Goal: Task Accomplishment & Management: Manage account settings

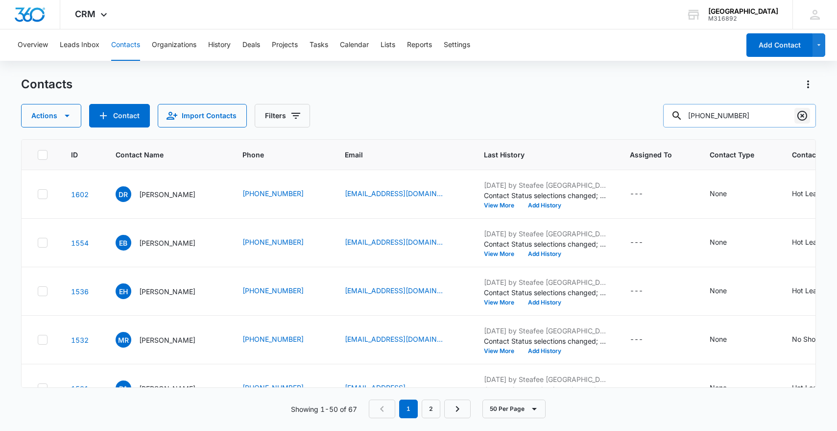
click at [807, 118] on icon "Clear" at bounding box center [803, 116] width 12 height 12
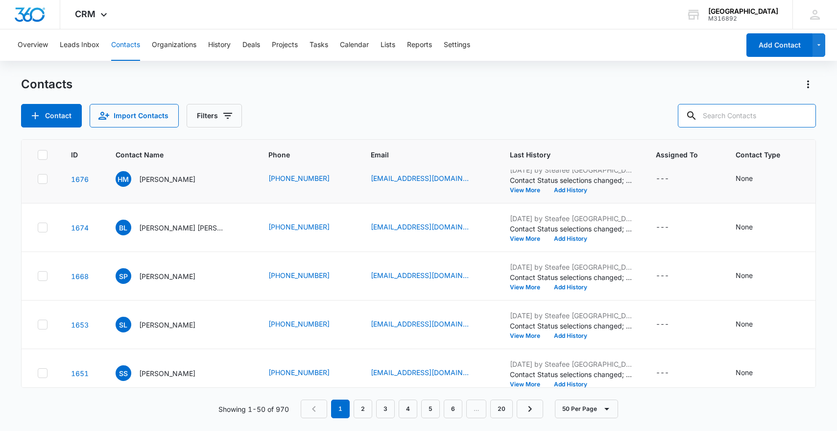
scroll to position [115, 0]
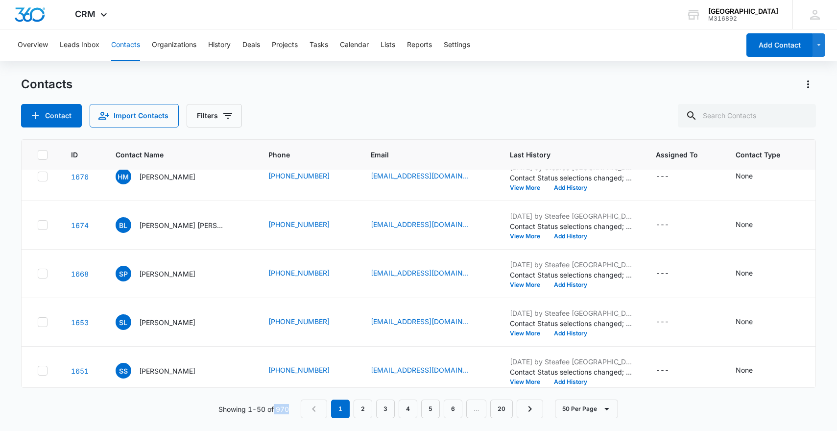
drag, startPoint x: 274, startPoint y: 410, endPoint x: 295, endPoint y: 410, distance: 20.6
click at [295, 410] on div "Showing 1-50 of 970 1 2 3 4 5 6 … 20 50 Per Page" at bounding box center [419, 408] width 796 height 19
click at [222, 117] on icon "Filters" at bounding box center [228, 116] width 12 height 12
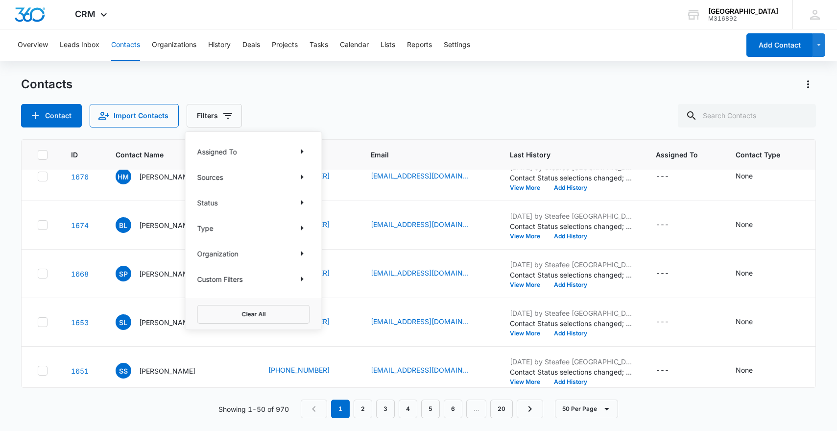
click at [227, 279] on p "Custom Filters" at bounding box center [220, 279] width 46 height 10
click at [297, 275] on icon "Show Custom Filters filters" at bounding box center [302, 279] width 12 height 12
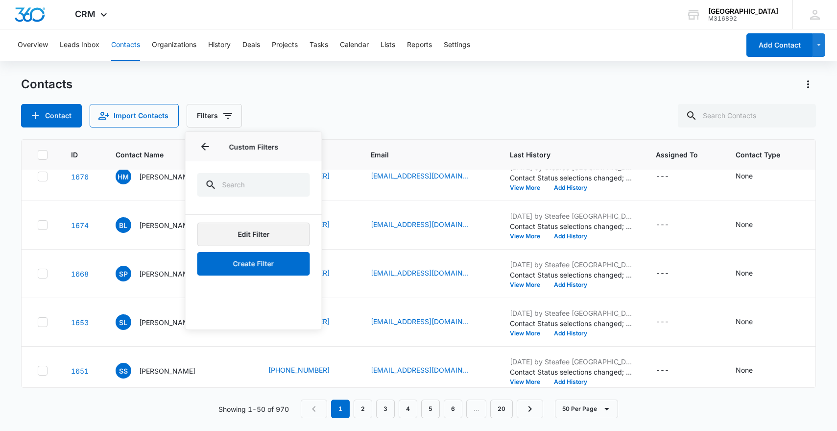
click at [284, 238] on button "Edit Filter" at bounding box center [253, 234] width 113 height 24
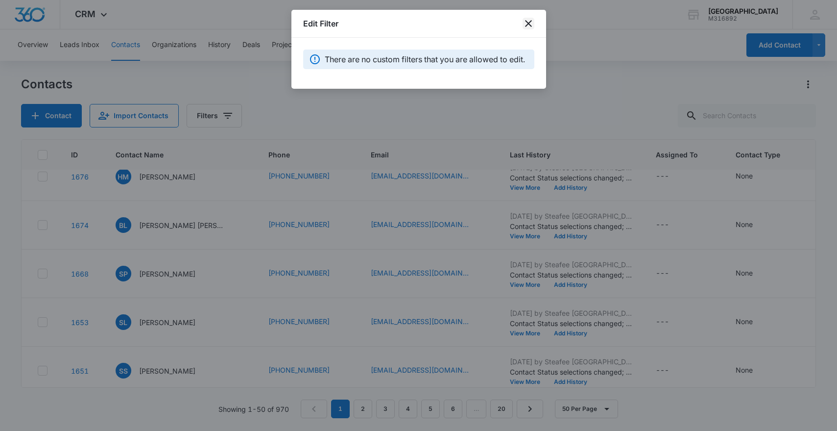
click at [530, 22] on icon "close" at bounding box center [528, 23] width 7 height 7
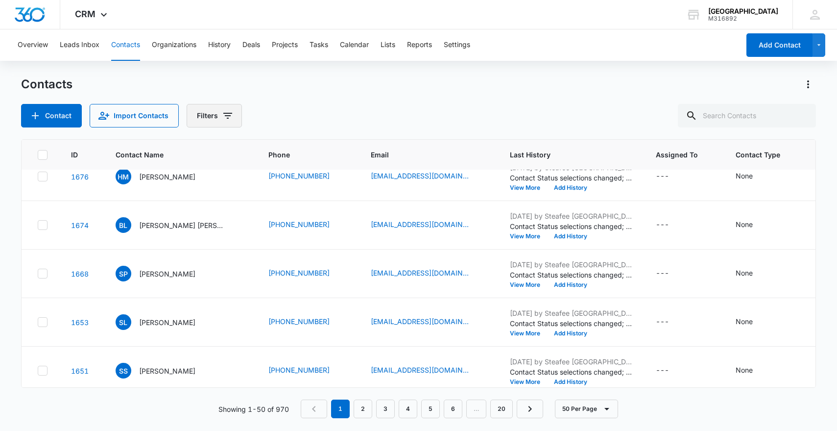
click at [219, 108] on button "Filters" at bounding box center [214, 116] width 55 height 24
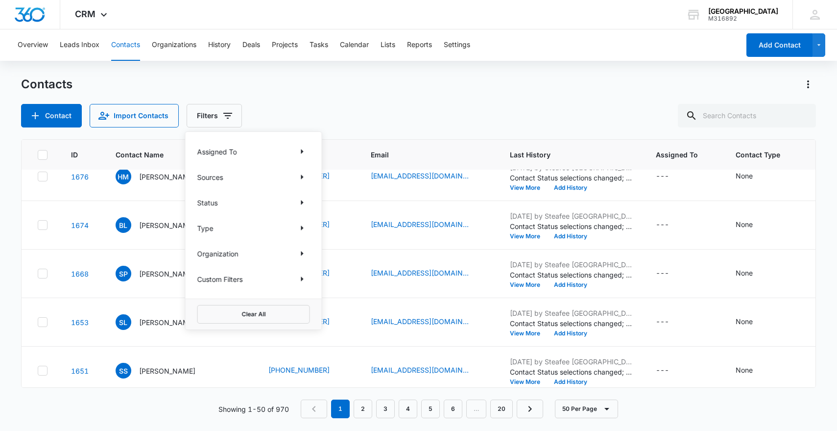
drag, startPoint x: 226, startPoint y: 175, endPoint x: 263, endPoint y: 173, distance: 36.3
click at [227, 175] on div "Sources" at bounding box center [253, 177] width 113 height 16
click at [297, 174] on icon "Show Sources filters" at bounding box center [302, 177] width 12 height 12
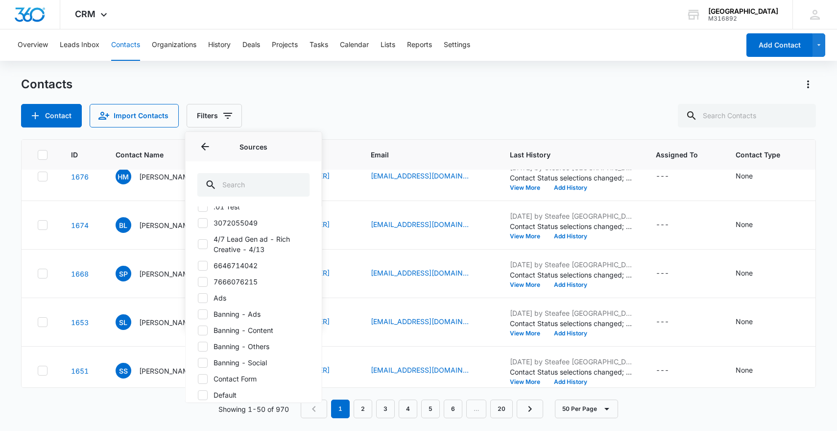
scroll to position [0, 0]
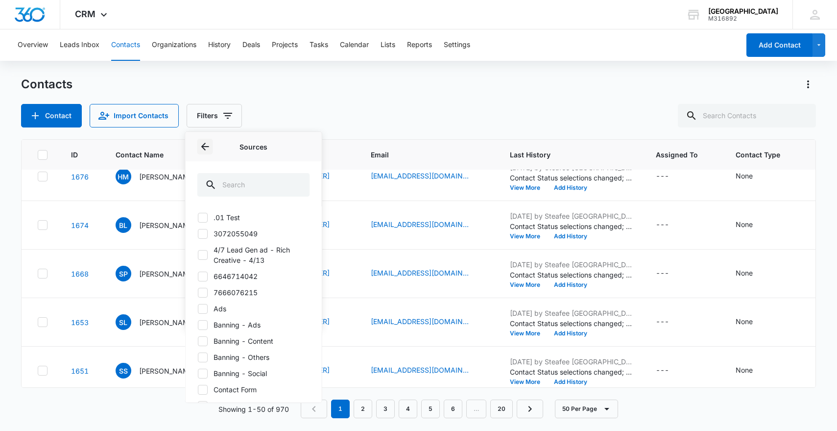
click at [205, 149] on icon "Back" at bounding box center [205, 147] width 8 height 8
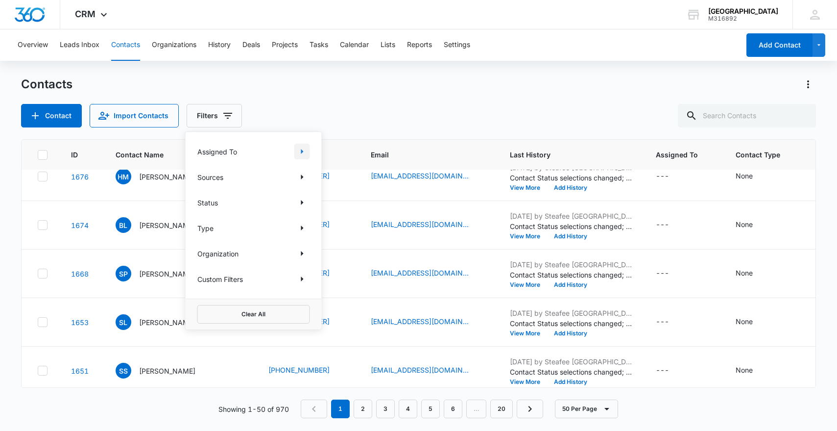
click at [303, 151] on icon "Show Assigned To filters" at bounding box center [302, 151] width 2 height 5
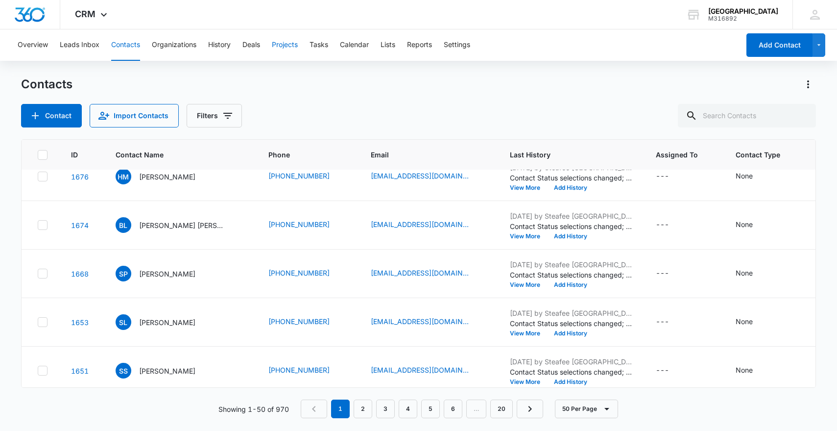
click at [290, 54] on button "Projects" at bounding box center [285, 44] width 26 height 31
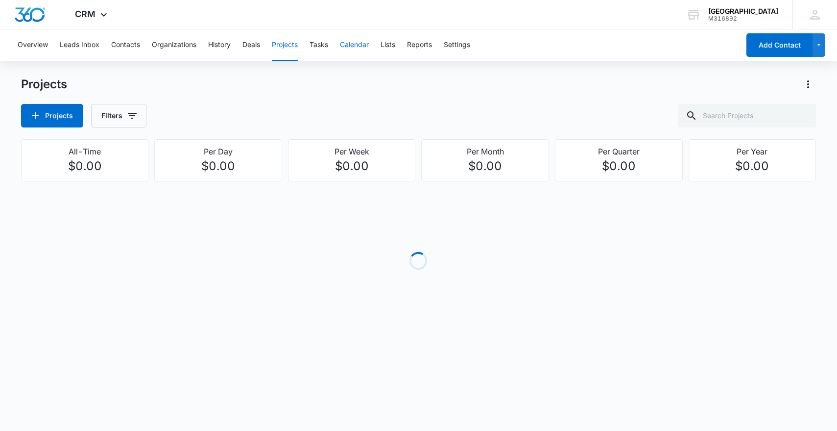
click at [369, 48] on button "Calendar" at bounding box center [354, 44] width 29 height 31
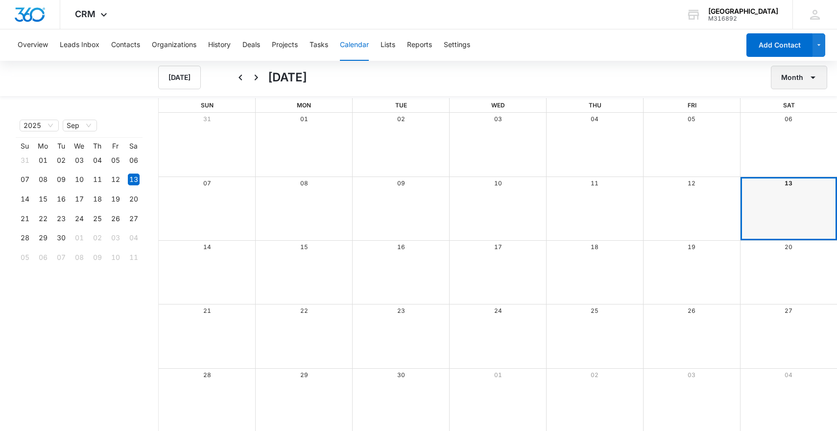
click at [819, 81] on icon "button" at bounding box center [813, 78] width 12 height 12
click at [802, 114] on button "Month" at bounding box center [803, 108] width 61 height 15
click at [243, 77] on icon "Back" at bounding box center [241, 78] width 12 height 12
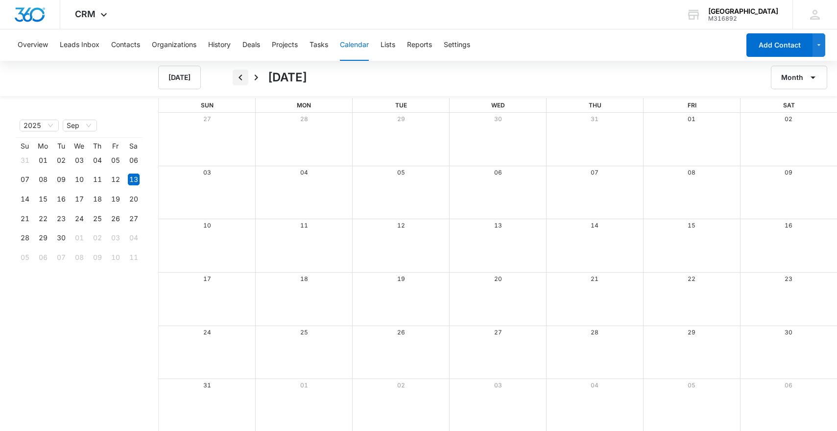
click at [243, 77] on icon "Back" at bounding box center [241, 78] width 12 height 12
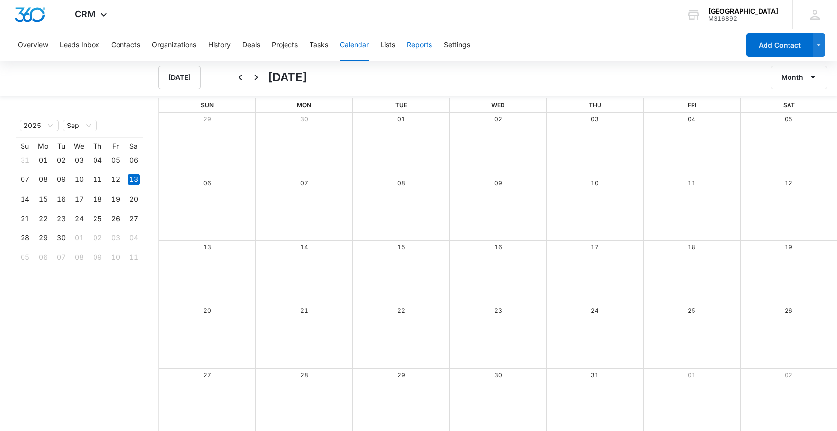
click at [426, 46] on button "Reports" at bounding box center [419, 44] width 25 height 31
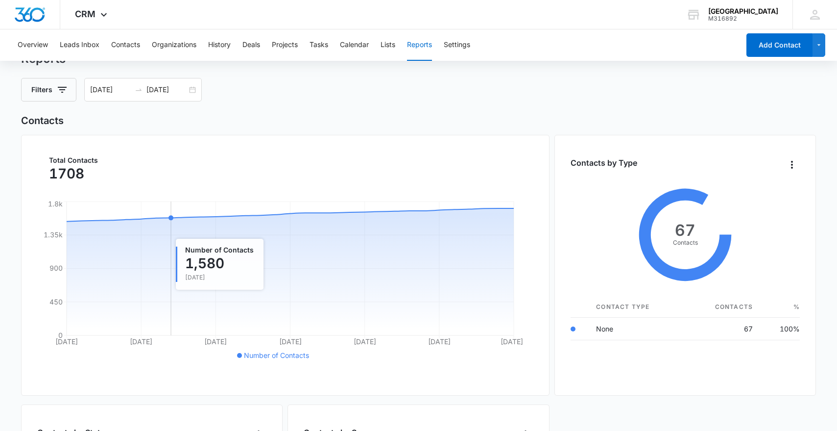
scroll to position [34, 0]
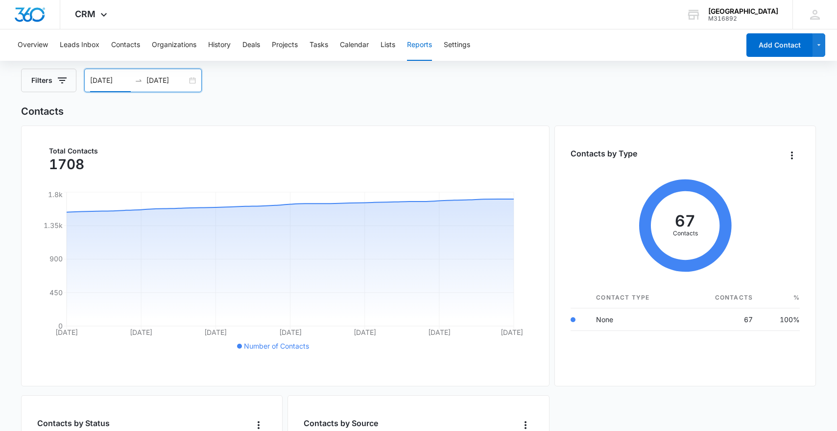
click at [112, 81] on input "[DATE]" at bounding box center [110, 80] width 41 height 11
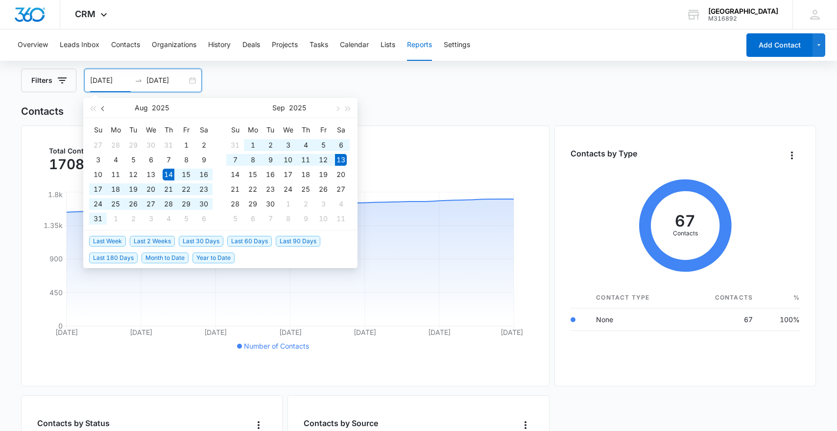
click at [106, 110] on button "button" at bounding box center [103, 108] width 11 height 20
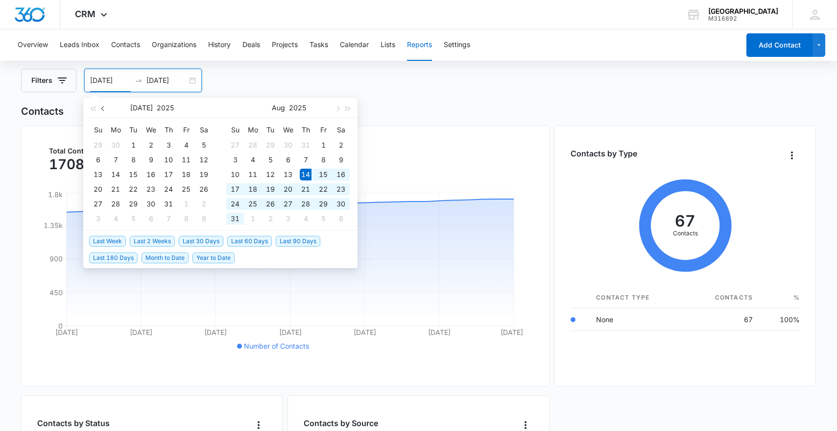
click at [106, 110] on button "button" at bounding box center [103, 108] width 11 height 20
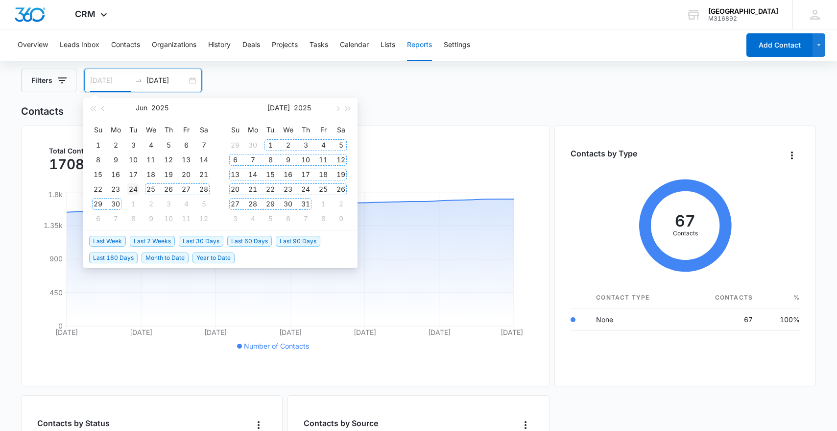
type input "[DATE]"
click at [136, 189] on div "24" at bounding box center [133, 189] width 12 height 12
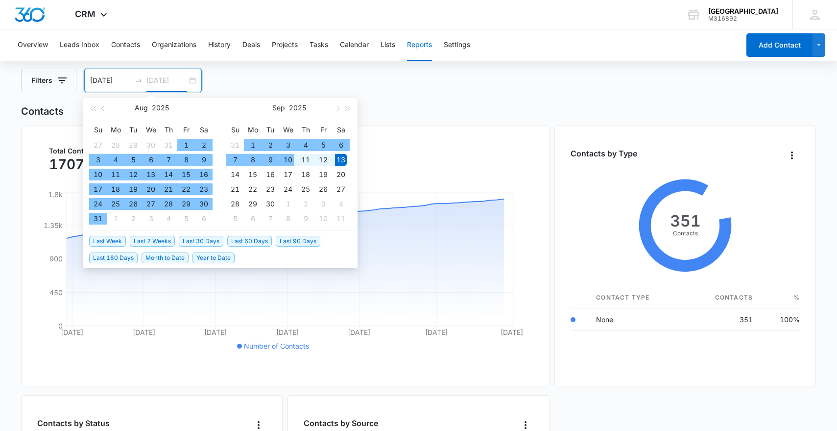
type input "[DATE]"
click at [341, 163] on div "13" at bounding box center [341, 160] width 12 height 12
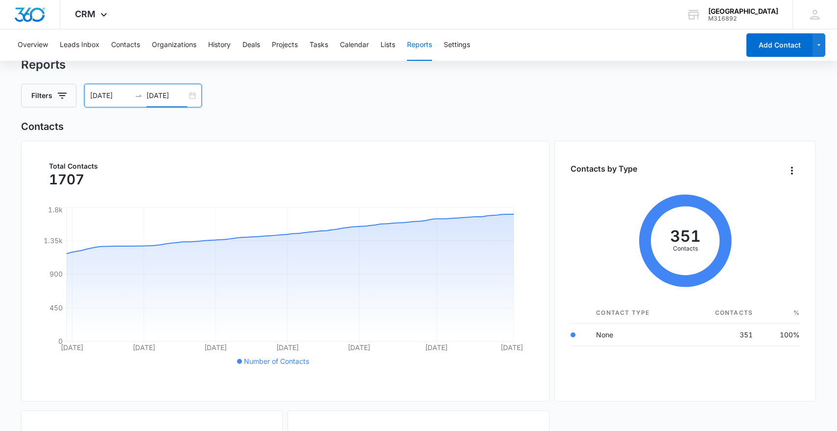
scroll to position [0, 0]
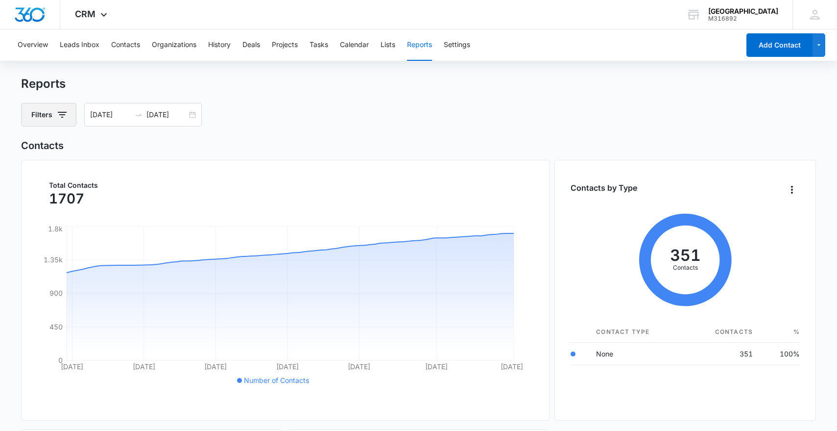
click at [49, 122] on button "Filters" at bounding box center [48, 115] width 55 height 24
click at [145, 175] on button "Show Contact Status filters" at bounding box center [138, 176] width 16 height 16
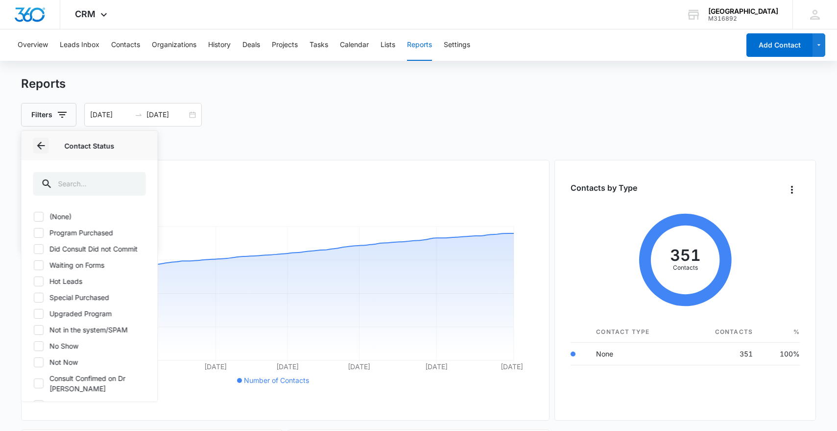
click at [38, 144] on icon "Back" at bounding box center [41, 146] width 12 height 12
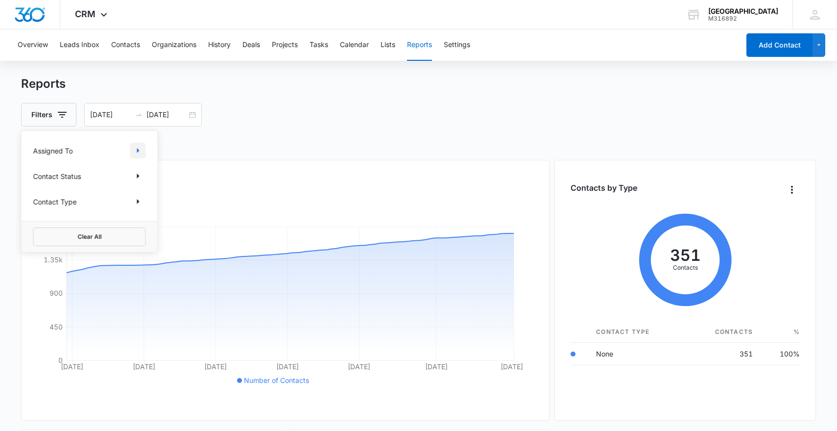
click at [140, 149] on icon "Show Assigned To filters" at bounding box center [138, 151] width 12 height 12
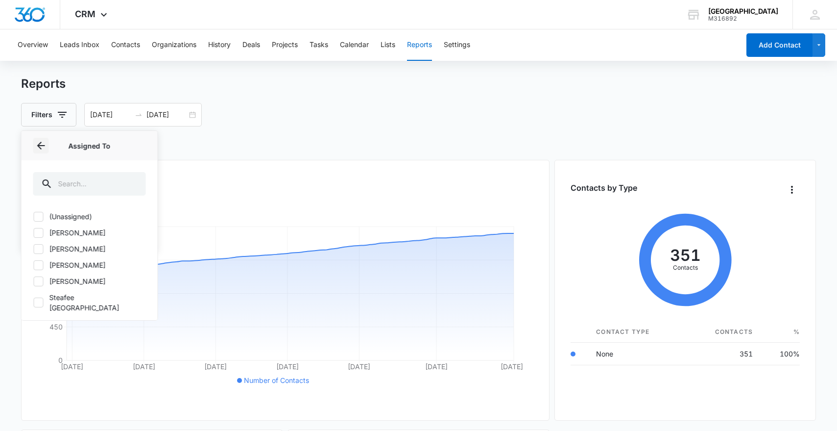
click at [41, 146] on icon "Back" at bounding box center [41, 146] width 8 height 8
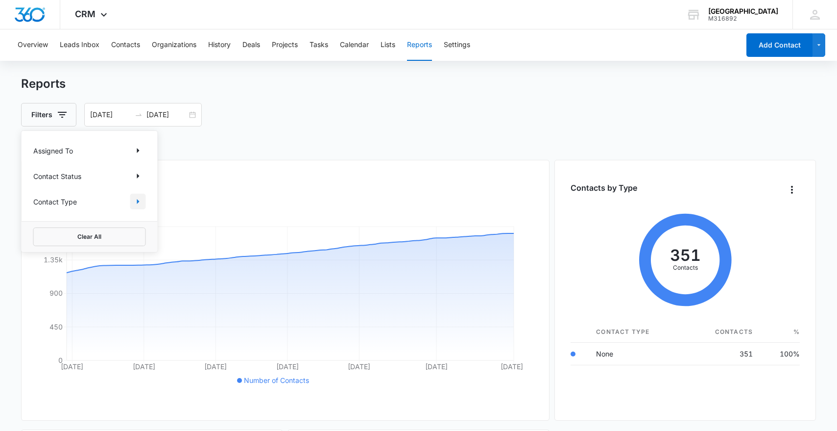
click at [138, 202] on icon "Show Contact Type filters" at bounding box center [138, 201] width 2 height 5
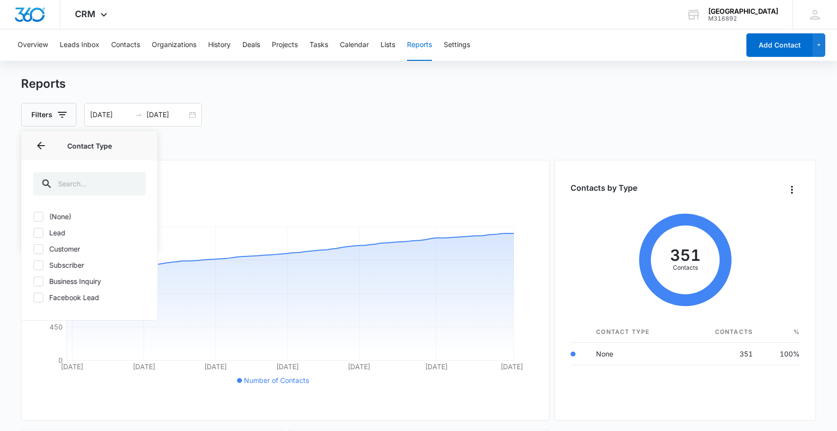
click at [38, 235] on icon at bounding box center [38, 232] width 9 height 9
click at [34, 233] on input "Lead" at bounding box center [33, 232] width 0 height 0
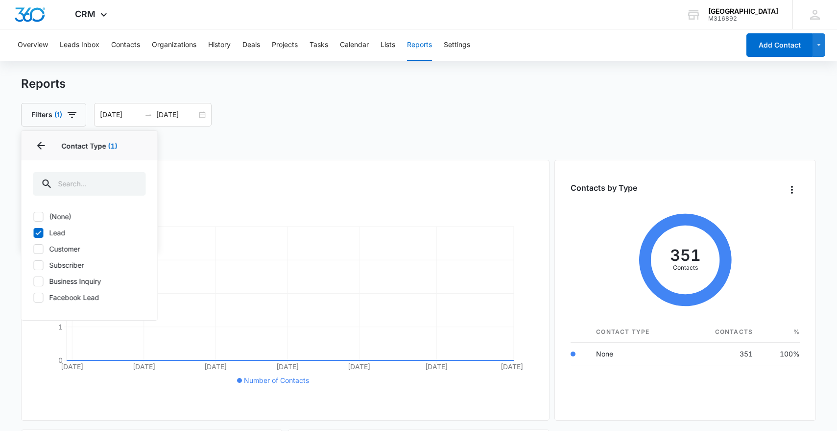
click at [50, 233] on label "Lead" at bounding box center [89, 232] width 113 height 10
click at [34, 233] on input "Lead" at bounding box center [33, 232] width 0 height 0
checkbox input "false"
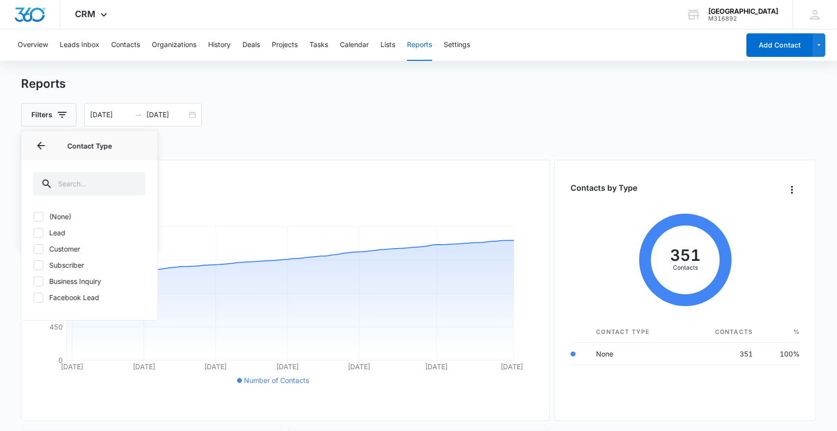
click at [42, 299] on icon at bounding box center [38, 297] width 9 height 9
click at [34, 297] on input "Facebook Lead" at bounding box center [33, 297] width 0 height 0
checkbox input "true"
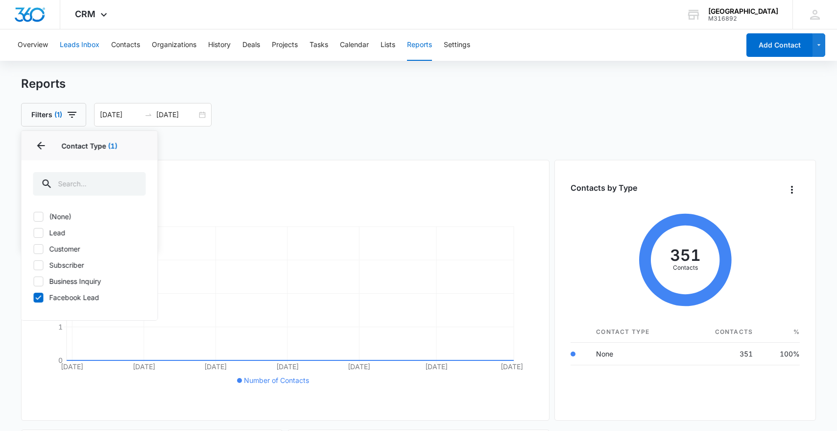
click at [89, 50] on button "Leads Inbox" at bounding box center [80, 44] width 40 height 31
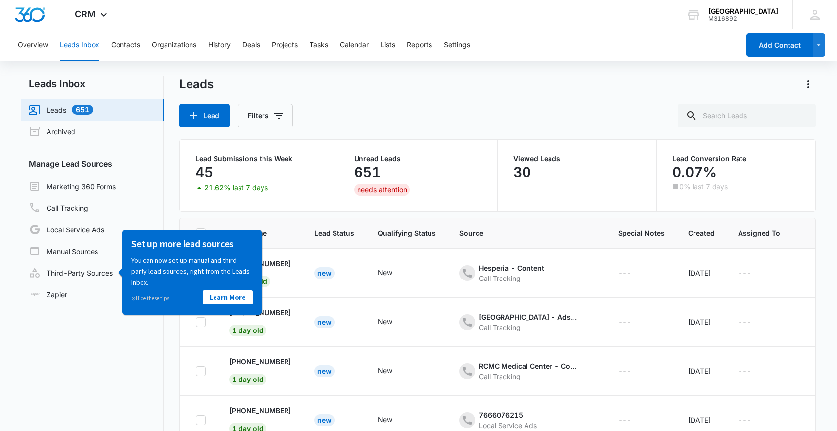
click at [300, 230] on th "Lead Name" at bounding box center [260, 233] width 85 height 30
click at [260, 110] on button "Filters" at bounding box center [265, 116] width 55 height 24
click at [233, 301] on link "Learn More" at bounding box center [228, 297] width 50 height 14
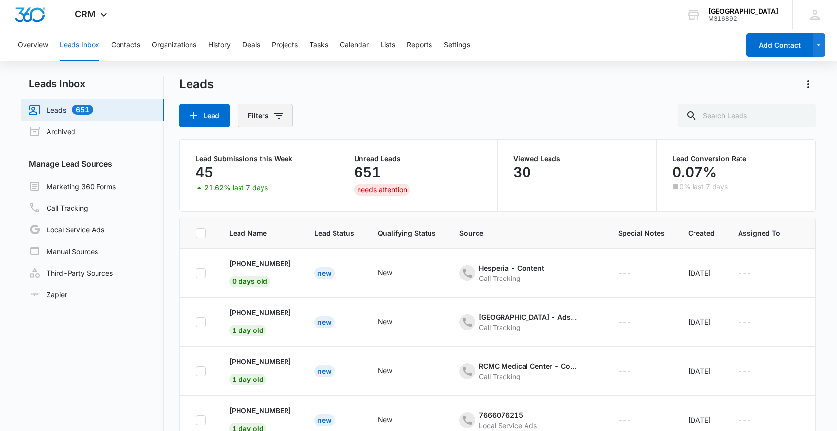
click at [256, 111] on button "Filters" at bounding box center [265, 116] width 55 height 24
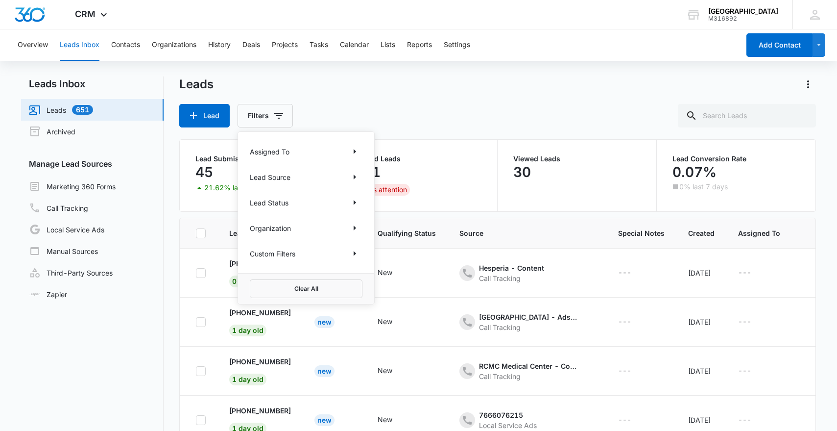
click at [314, 153] on div "Assigned To" at bounding box center [306, 152] width 113 height 16
click at [357, 181] on icon "Show Lead Source filters" at bounding box center [355, 177] width 12 height 12
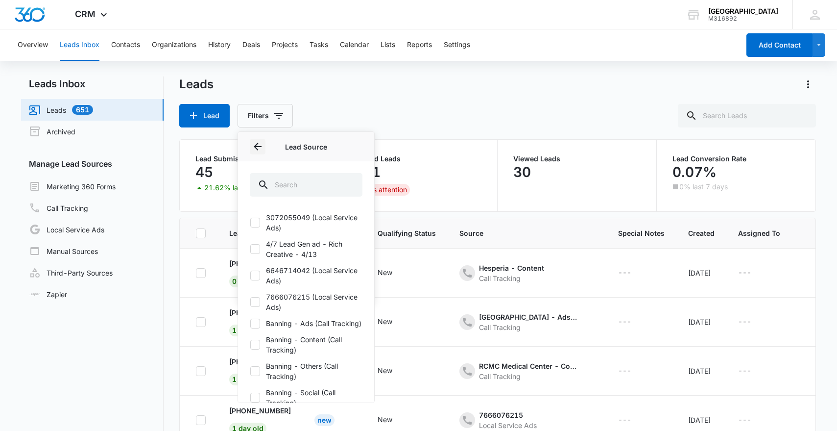
click at [258, 141] on icon "Back" at bounding box center [258, 147] width 12 height 12
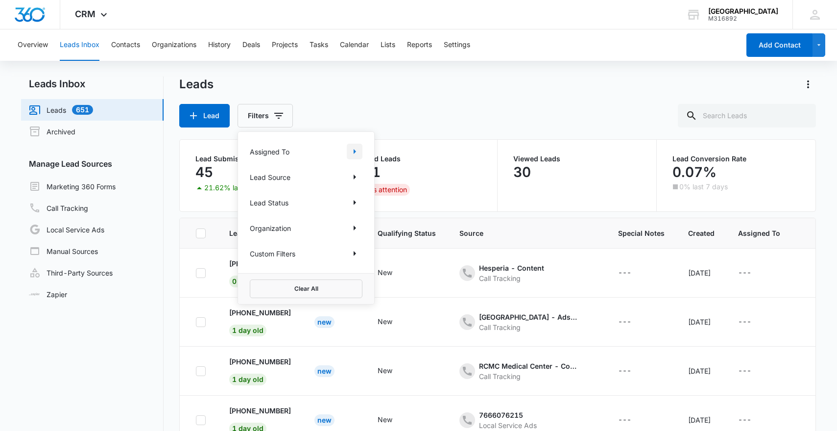
click at [357, 152] on icon "Show Assigned To filters" at bounding box center [355, 152] width 12 height 12
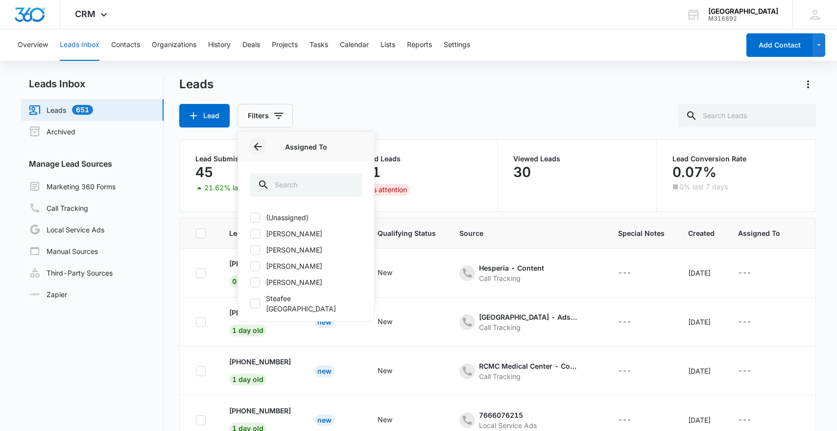
click at [256, 139] on button "Back" at bounding box center [258, 147] width 16 height 16
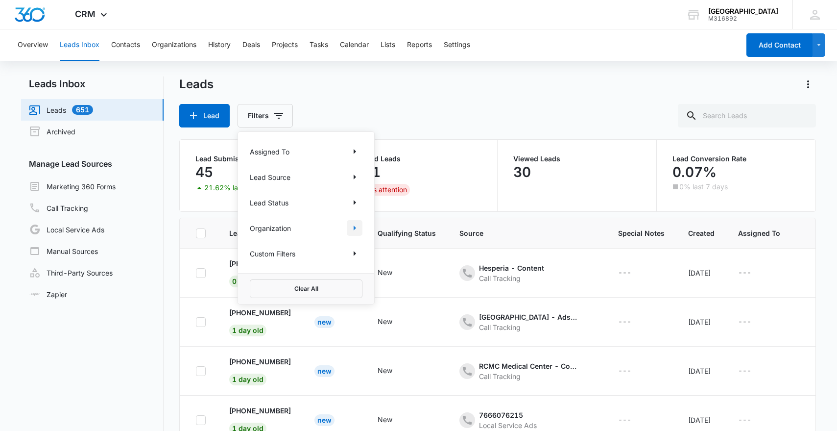
click at [358, 229] on icon "Show Organization filters" at bounding box center [355, 228] width 12 height 12
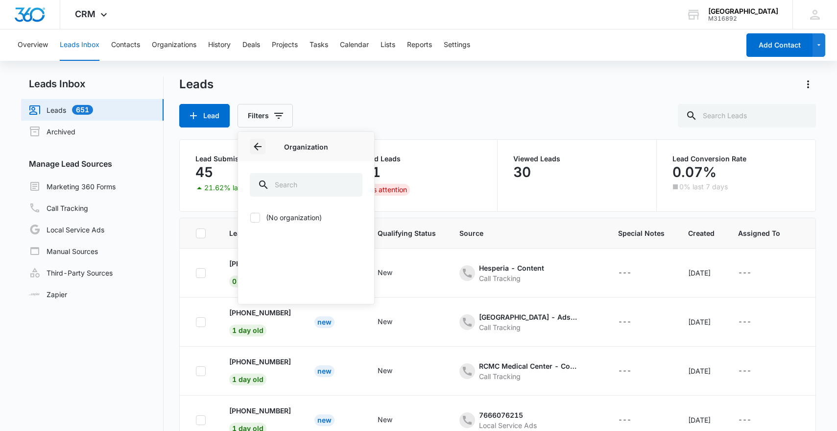
click at [257, 150] on icon "Back" at bounding box center [258, 147] width 8 height 8
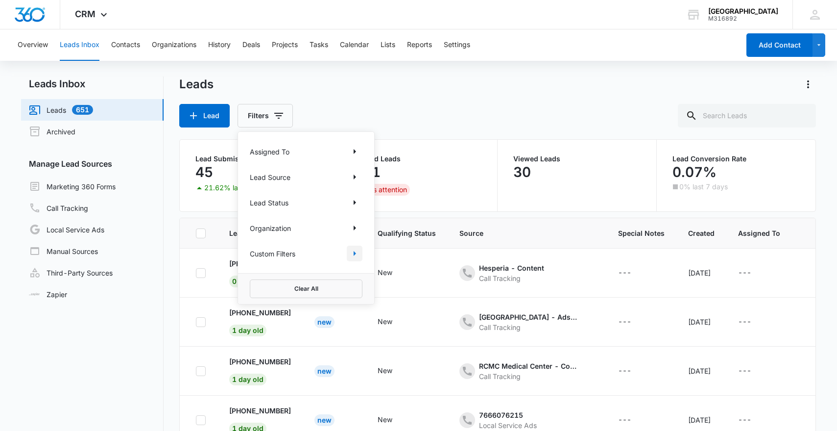
click at [359, 257] on icon "Show Custom Filters filters" at bounding box center [355, 253] width 12 height 12
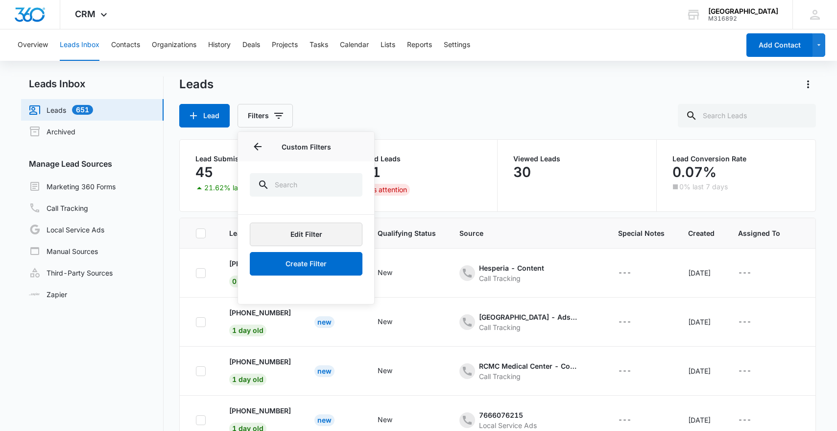
click at [340, 229] on button "Edit Filter" at bounding box center [306, 234] width 113 height 24
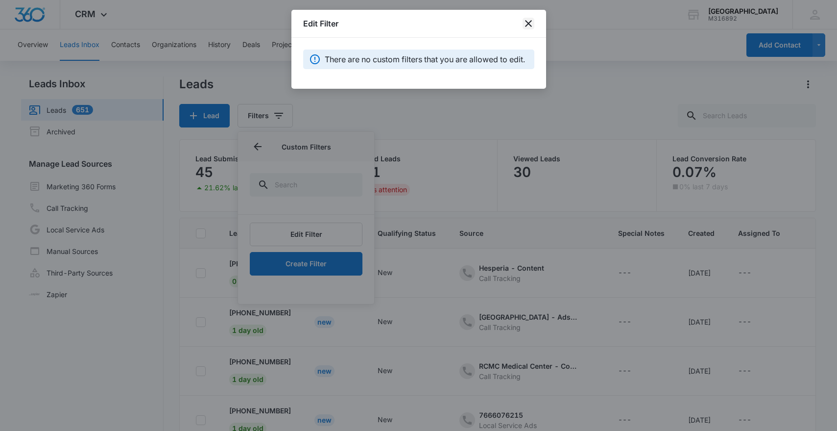
click at [528, 25] on icon "close" at bounding box center [529, 24] width 12 height 12
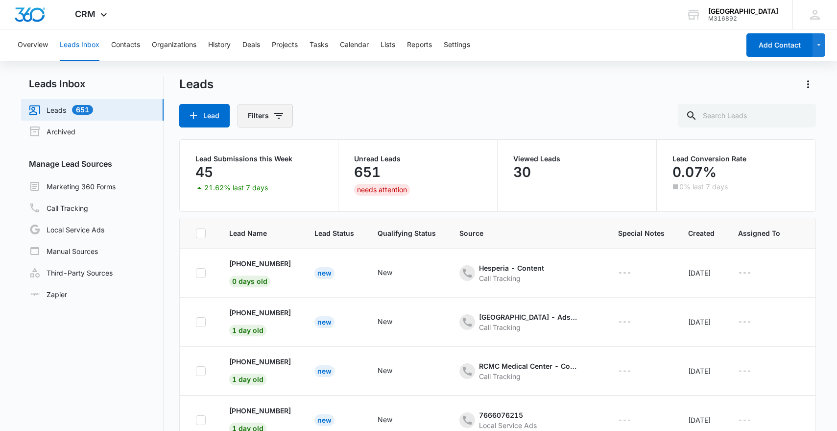
click at [271, 118] on button "Filters" at bounding box center [265, 116] width 55 height 24
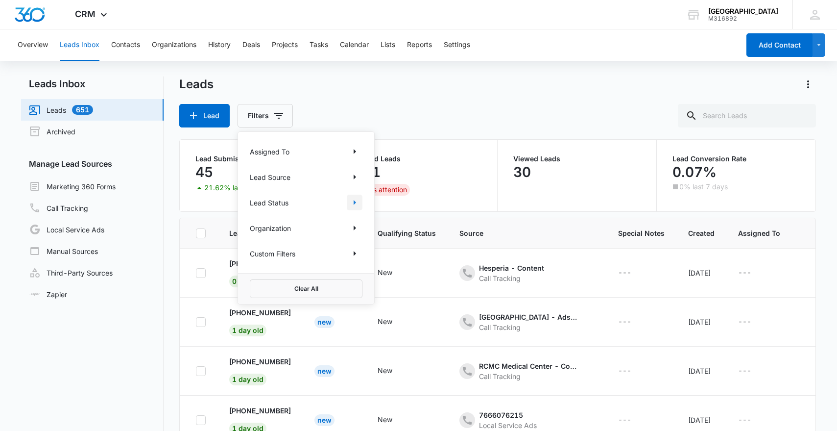
click at [354, 200] on icon "Show Lead Status filters" at bounding box center [355, 202] width 12 height 12
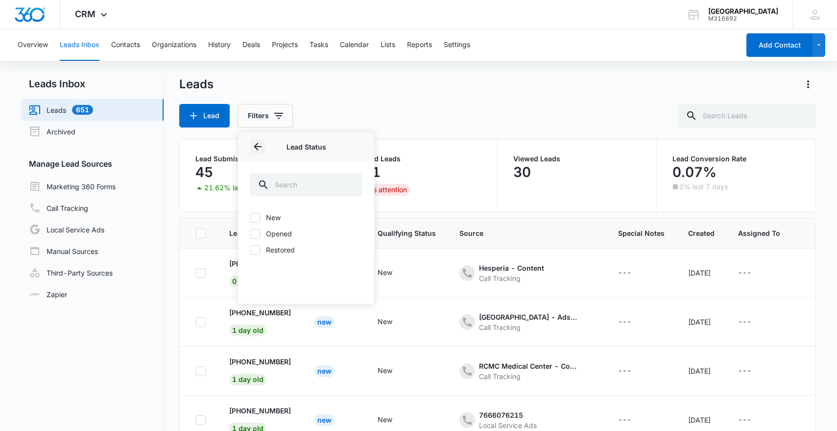
click at [253, 146] on icon "Back" at bounding box center [258, 147] width 12 height 12
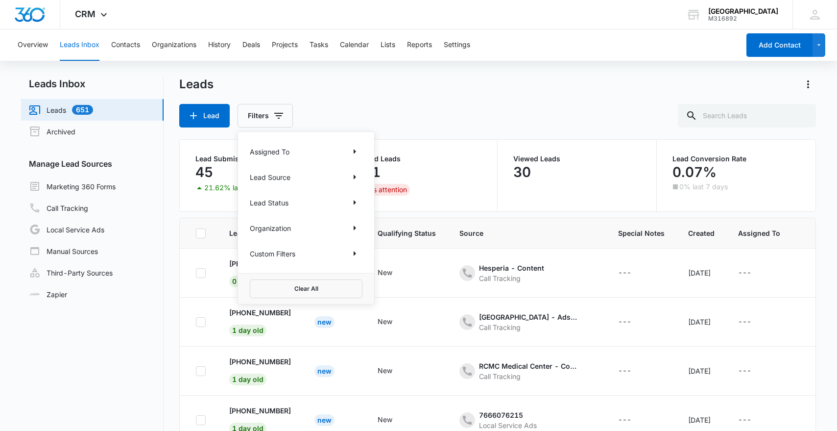
click at [380, 119] on div "Lead Filters Assigned To Lead Source Lead Status Organization Custom Filters Cl…" at bounding box center [497, 116] width 637 height 24
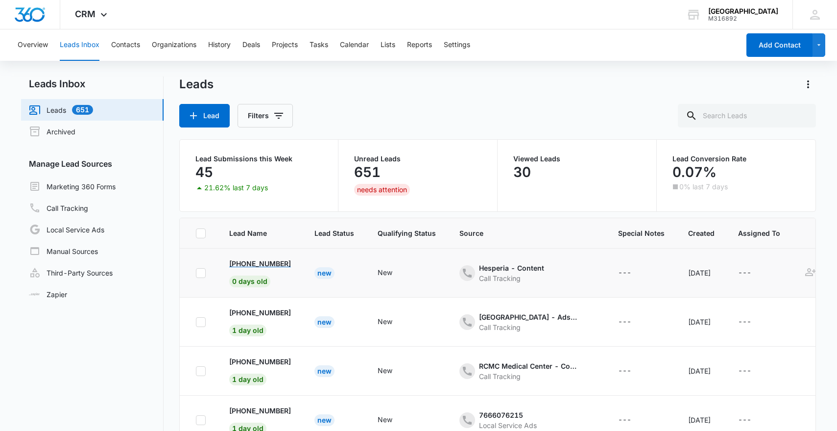
drag, startPoint x: 304, startPoint y: 263, endPoint x: 241, endPoint y: 261, distance: 63.7
click at [241, 261] on td "[PHONE_NUMBER] 0 days old" at bounding box center [260, 272] width 85 height 49
copy p "[PHONE_NUMBER]"
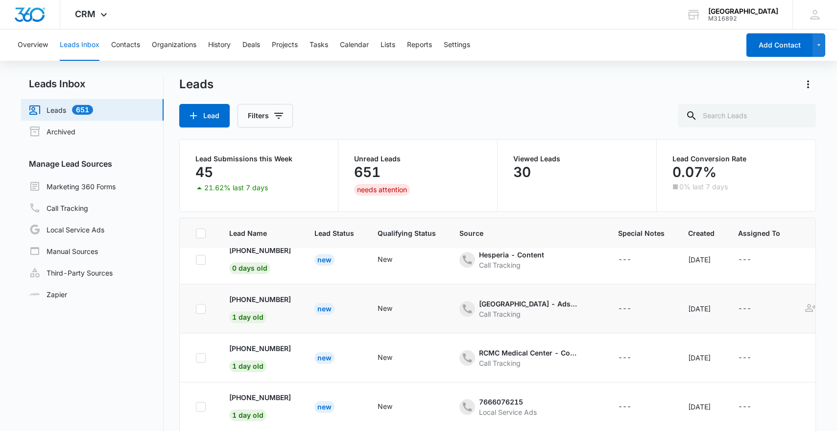
scroll to position [16, 0]
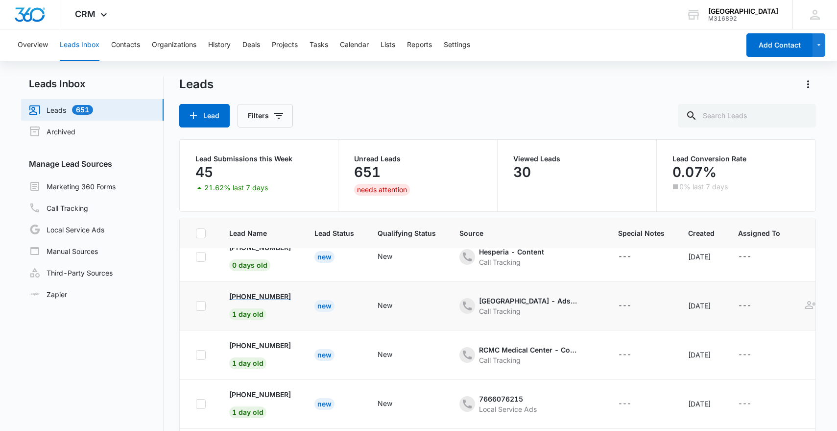
drag, startPoint x: 305, startPoint y: 301, endPoint x: 241, endPoint y: 298, distance: 64.7
click at [240, 298] on td "[PHONE_NUMBER] 1 day old" at bounding box center [260, 305] width 85 height 49
copy p "[PHONE_NUMBER]"
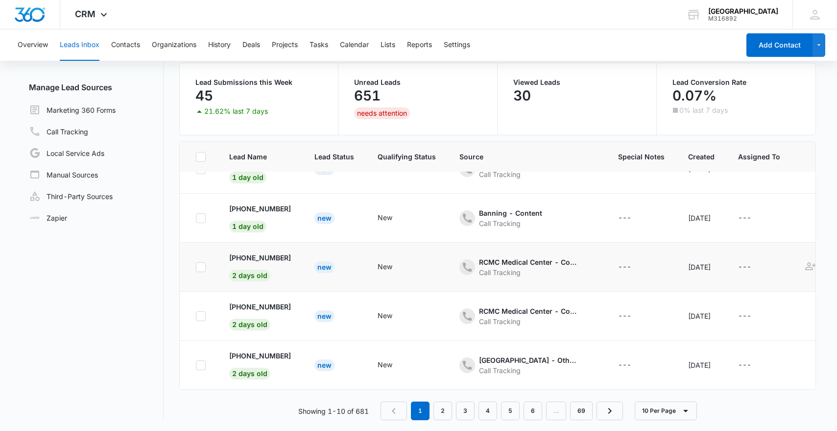
scroll to position [77, 0]
click at [484, 411] on link "4" at bounding box center [488, 409] width 19 height 19
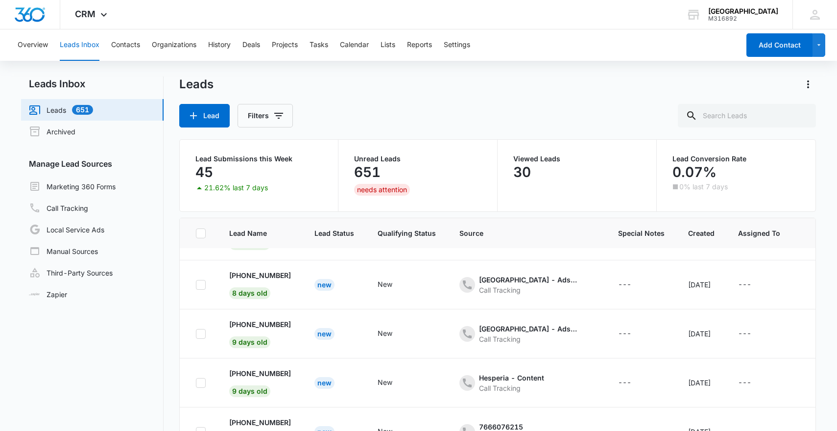
scroll to position [203, 0]
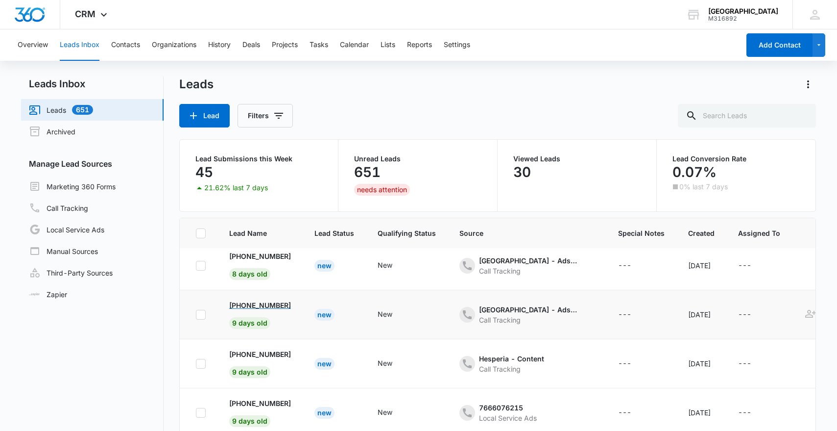
copy p "[PHONE_NUMBER]"
drag, startPoint x: 306, startPoint y: 305, endPoint x: 241, endPoint y: 304, distance: 65.2
click at [241, 304] on td "[PHONE_NUMBER] 9 days old" at bounding box center [260, 314] width 85 height 49
click at [762, 112] on input "text" at bounding box center [747, 116] width 138 height 24
paste input "[PHONE_NUMBER]"
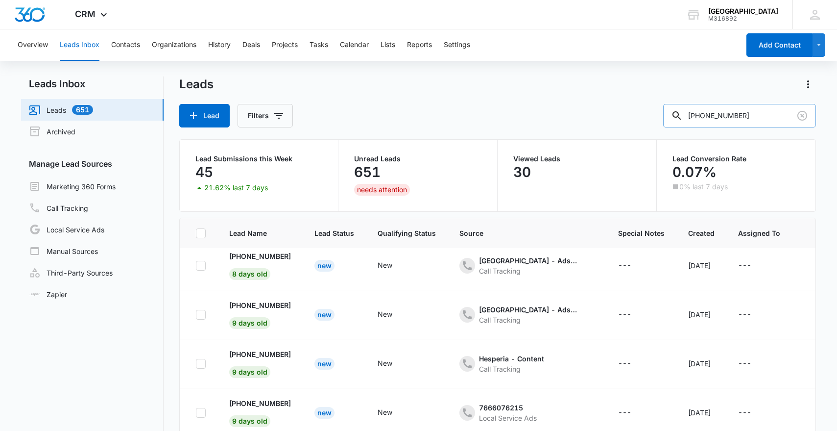
type input "[PHONE_NUMBER]"
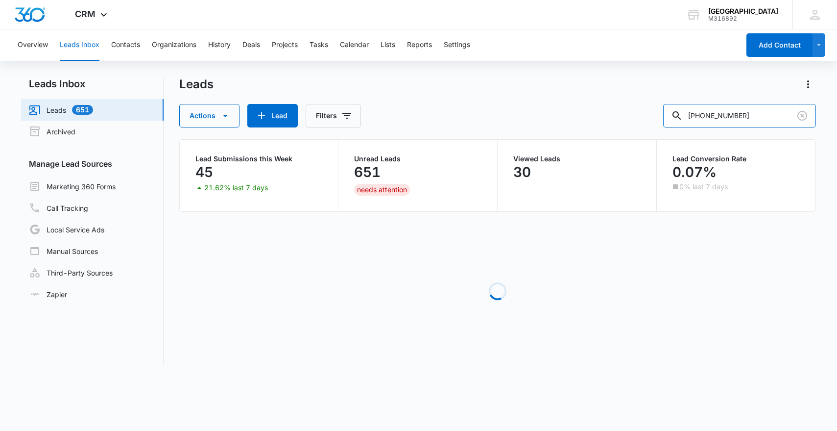
scroll to position [0, 0]
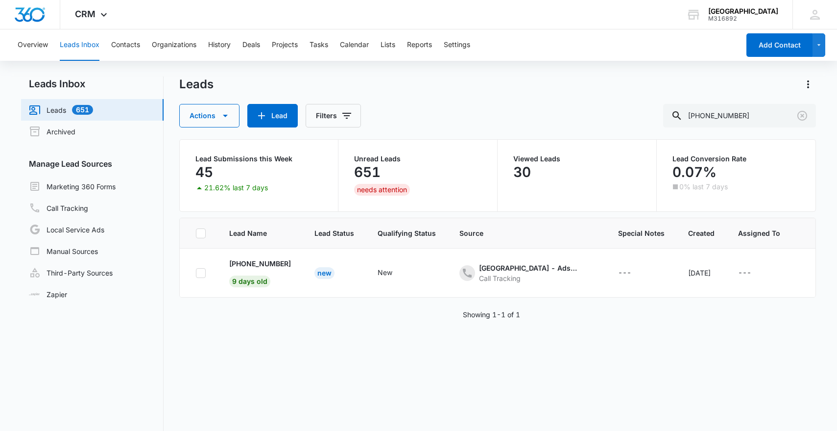
click at [394, 192] on div "needs attention" at bounding box center [382, 190] width 56 height 12
drag, startPoint x: 779, startPoint y: 116, endPoint x: 695, endPoint y: 113, distance: 83.8
click at [696, 114] on div "[PHONE_NUMBER]" at bounding box center [739, 116] width 153 height 24
click at [370, 187] on div "needs attention" at bounding box center [382, 190] width 56 height 12
click at [372, 175] on p "651" at bounding box center [367, 172] width 26 height 16
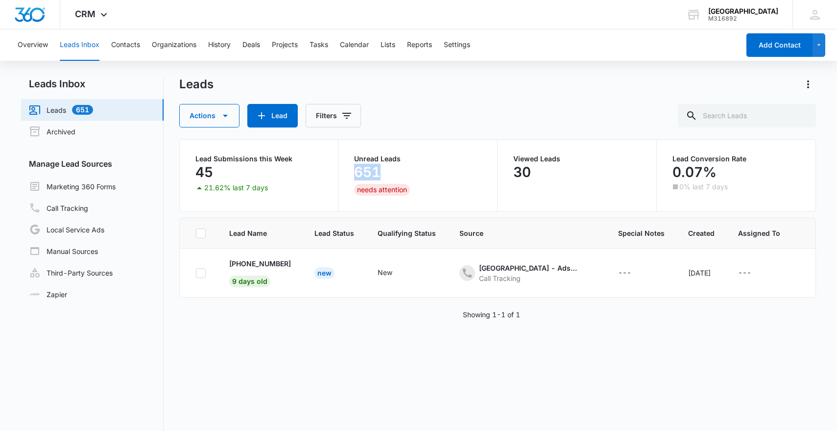
click at [372, 175] on p "651" at bounding box center [367, 172] width 26 height 16
click at [381, 192] on div "needs attention" at bounding box center [382, 190] width 56 height 12
click at [381, 181] on div "651" at bounding box center [417, 172] width 127 height 20
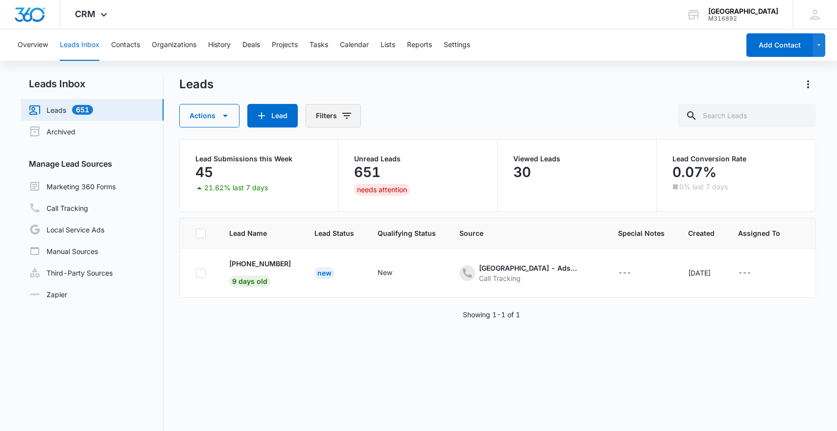
click at [338, 127] on div "Leads Actions Lead Filters Lead Submissions this Week 45 21.62% last 7 days Unr…" at bounding box center [497, 286] width 637 height 420
click at [337, 113] on button "Filters" at bounding box center [333, 116] width 55 height 24
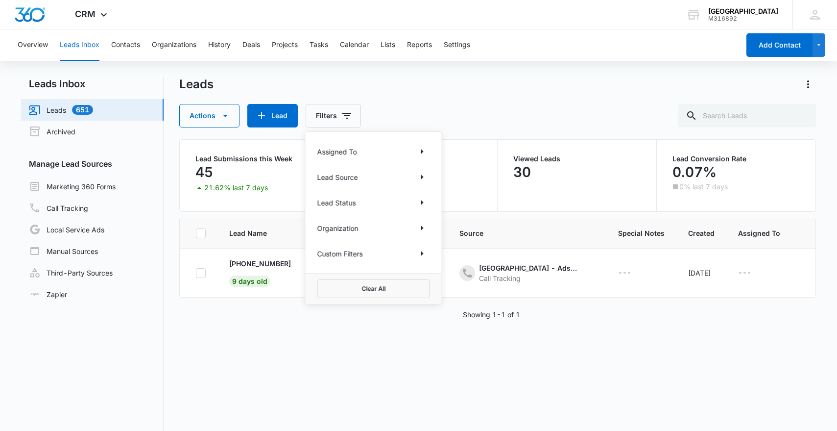
click at [363, 177] on div "Lead Source" at bounding box center [373, 177] width 113 height 16
click at [425, 201] on icon "Show Lead Status filters" at bounding box center [422, 202] width 12 height 12
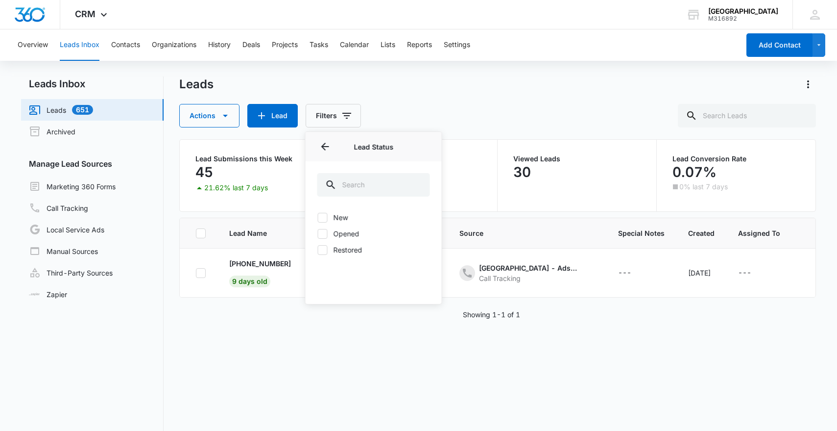
click at [344, 217] on label "New" at bounding box center [373, 217] width 113 height 10
click at [318, 217] on input "New" at bounding box center [317, 217] width 0 height 0
checkbox input "true"
click at [515, 113] on div "Actions Lead Filters (1) Assigned To Lead Source Lead Status 1 Lead Status (1) …" at bounding box center [497, 116] width 637 height 24
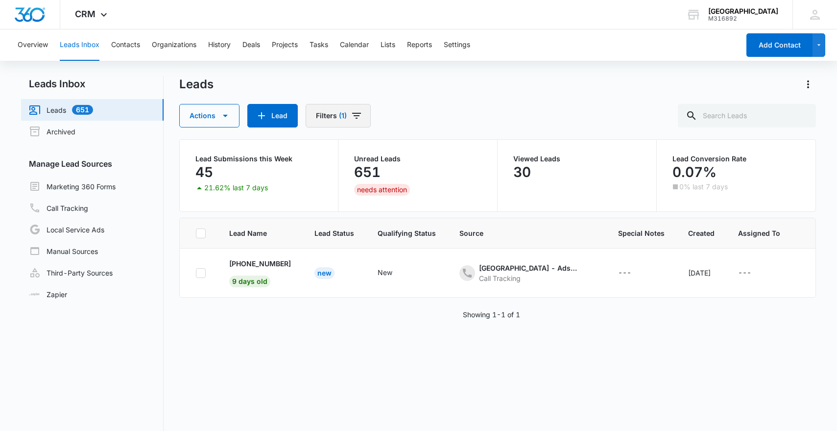
click at [354, 108] on button "Filters (1)" at bounding box center [338, 116] width 65 height 24
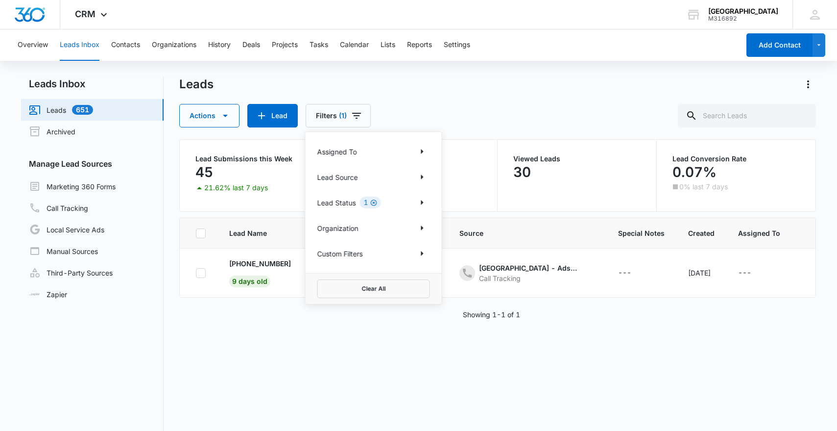
click at [370, 201] on icon "Clear" at bounding box center [373, 202] width 7 height 7
click at [356, 179] on p "Lead Source" at bounding box center [337, 177] width 41 height 10
click at [423, 178] on icon "Show Lead Source filters" at bounding box center [422, 177] width 12 height 12
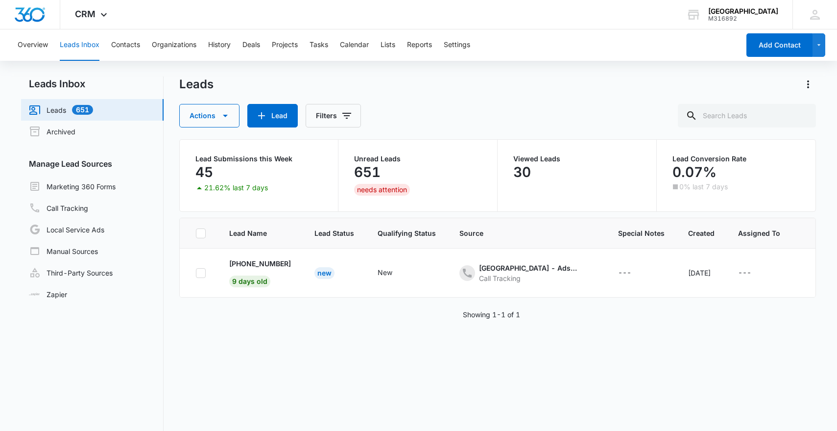
click at [377, 103] on div "Leads Actions Lead Filters" at bounding box center [497, 101] width 637 height 51
click at [342, 118] on icon "Filters" at bounding box center [347, 116] width 12 height 12
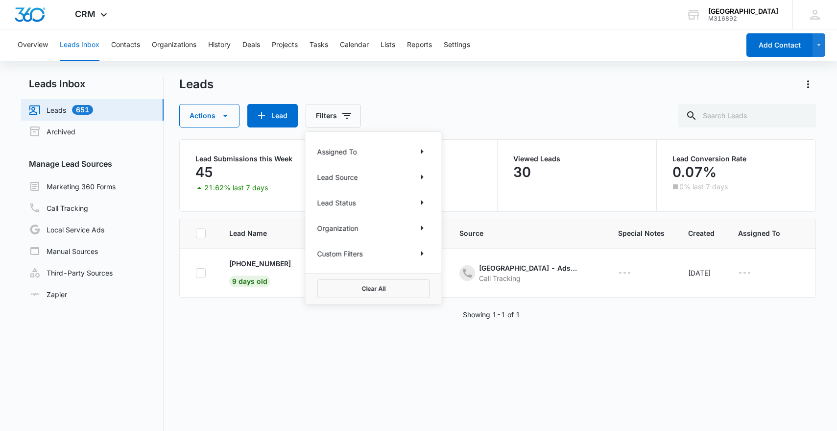
click at [225, 97] on div "Leads Actions Lead Filters Assigned To Lead Source Lead Status Organization Cus…" at bounding box center [497, 101] width 637 height 51
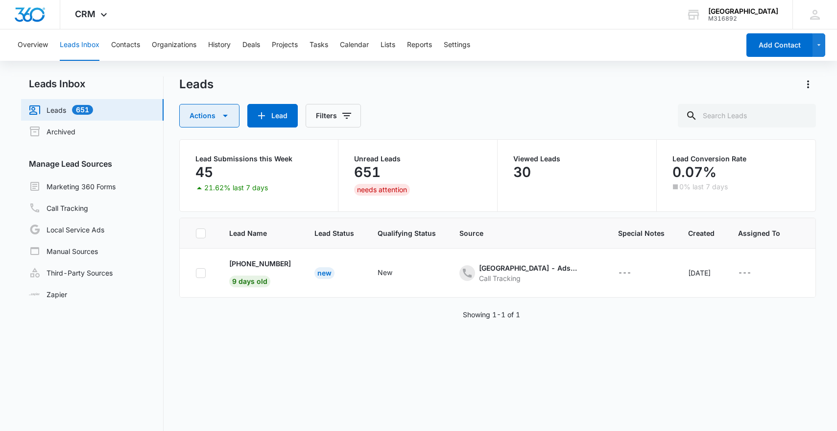
click at [228, 109] on button "Actions" at bounding box center [209, 116] width 60 height 24
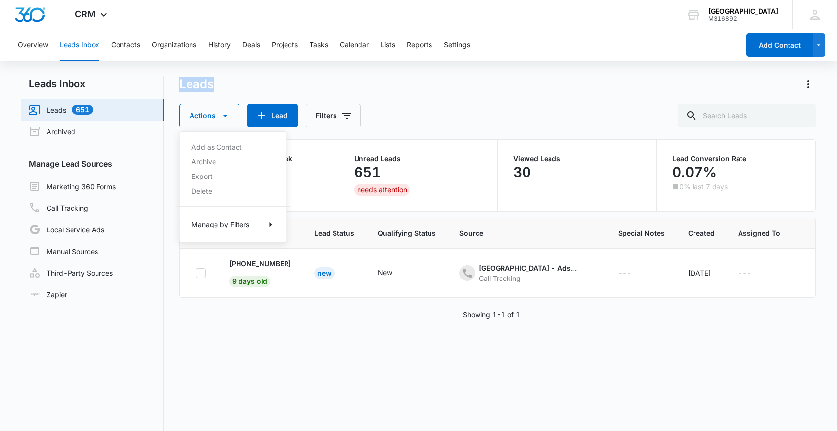
click at [392, 77] on div "Leads" at bounding box center [497, 84] width 637 height 16
click at [334, 115] on button "Filters" at bounding box center [333, 116] width 55 height 24
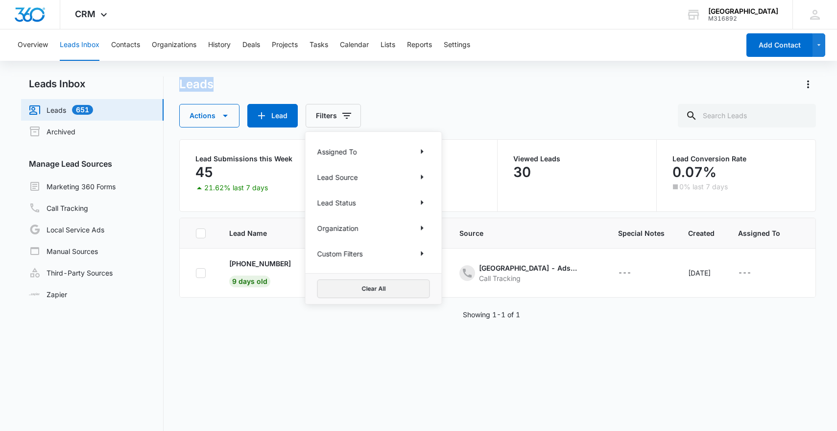
click at [369, 297] on button "Clear All" at bounding box center [373, 288] width 113 height 19
click at [373, 284] on button "Clear All" at bounding box center [373, 288] width 113 height 19
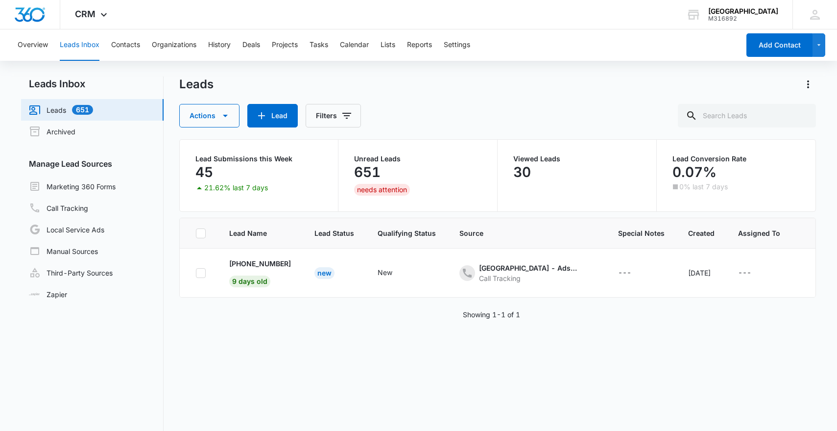
click at [334, 79] on div "Leads" at bounding box center [497, 84] width 637 height 16
click at [75, 134] on link "Archived" at bounding box center [52, 131] width 47 height 12
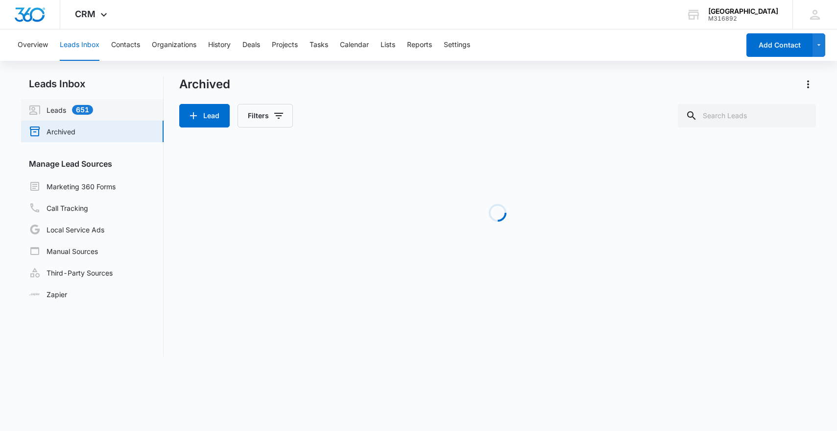
click at [93, 110] on link "Leads 651" at bounding box center [61, 110] width 64 height 12
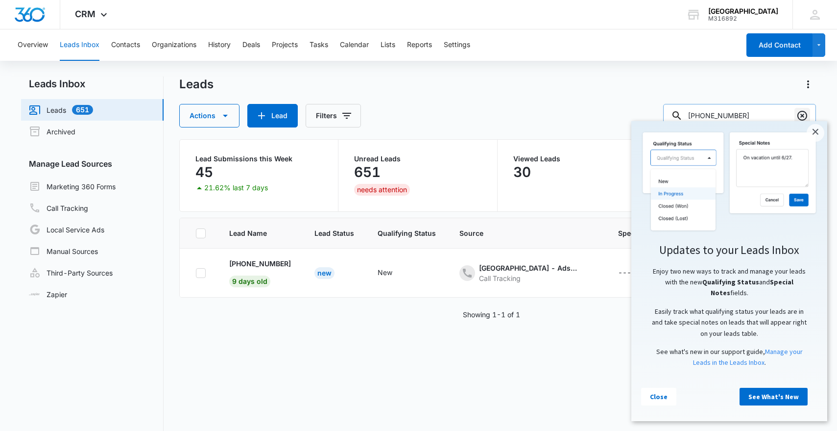
click at [802, 115] on icon "Clear" at bounding box center [803, 116] width 10 height 10
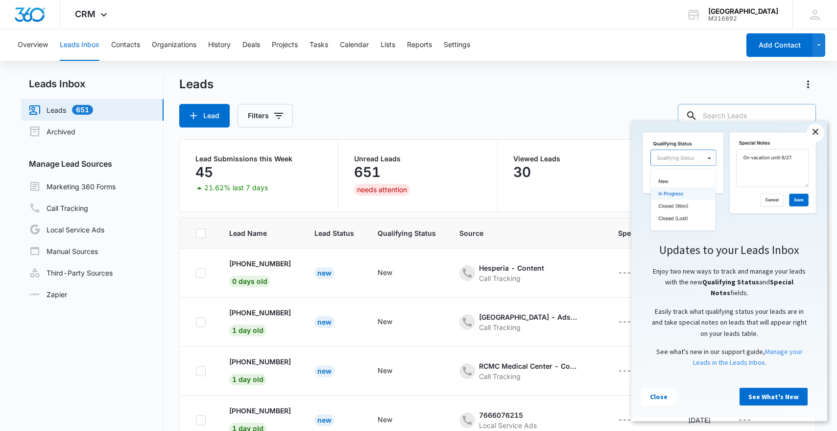
click at [820, 130] on link "×" at bounding box center [816, 133] width 18 height 18
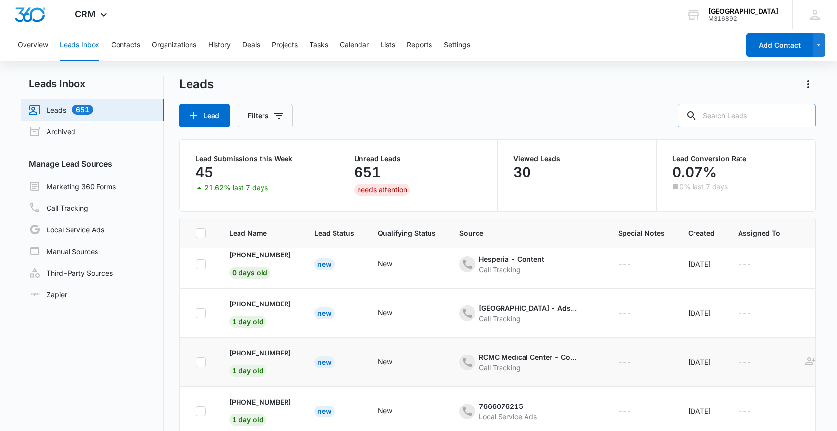
scroll to position [10, 0]
click at [272, 101] on div "Leads Lead Filters" at bounding box center [497, 101] width 637 height 51
click at [273, 107] on button "Filters" at bounding box center [265, 116] width 55 height 24
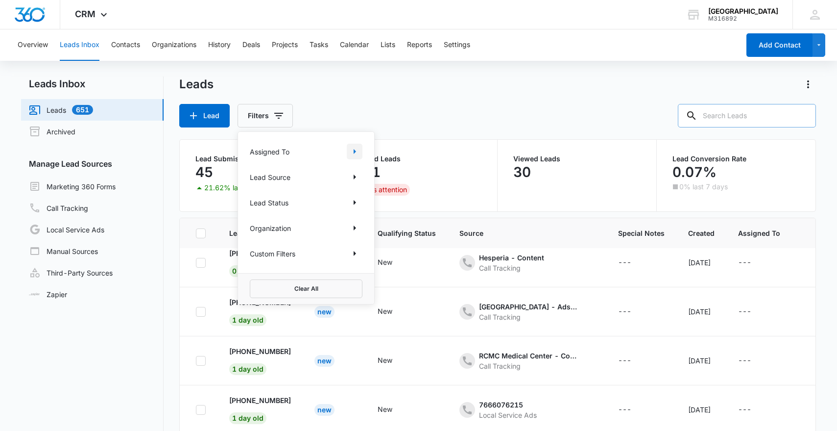
click at [359, 153] on icon "Show Assigned To filters" at bounding box center [355, 152] width 12 height 12
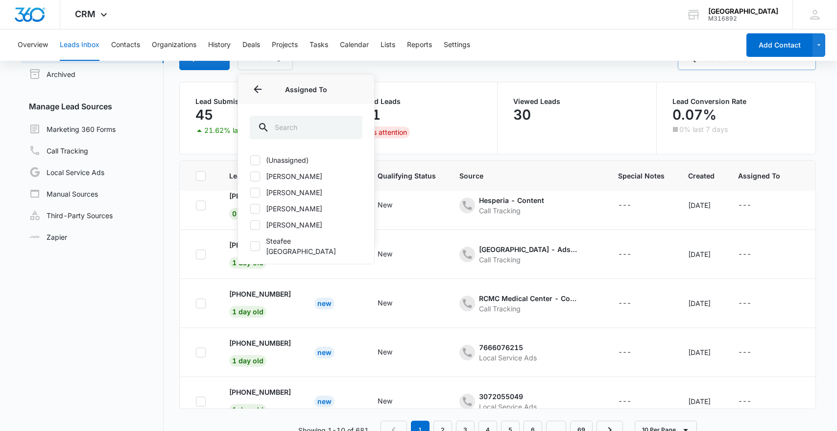
scroll to position [59, 0]
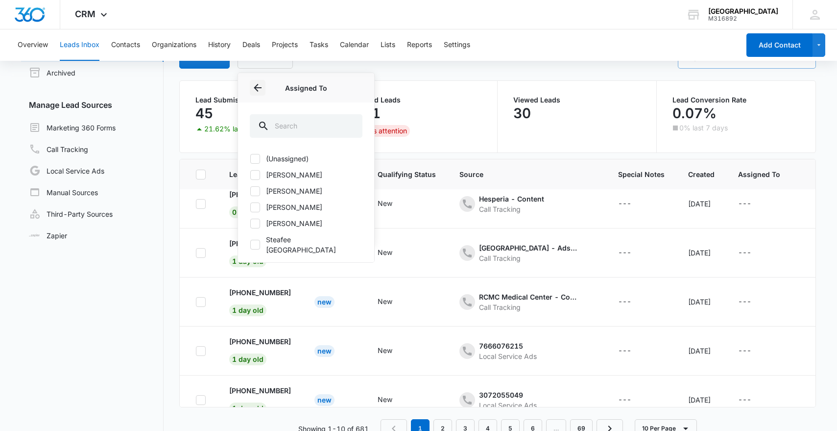
click at [254, 87] on icon "Back" at bounding box center [258, 88] width 8 height 8
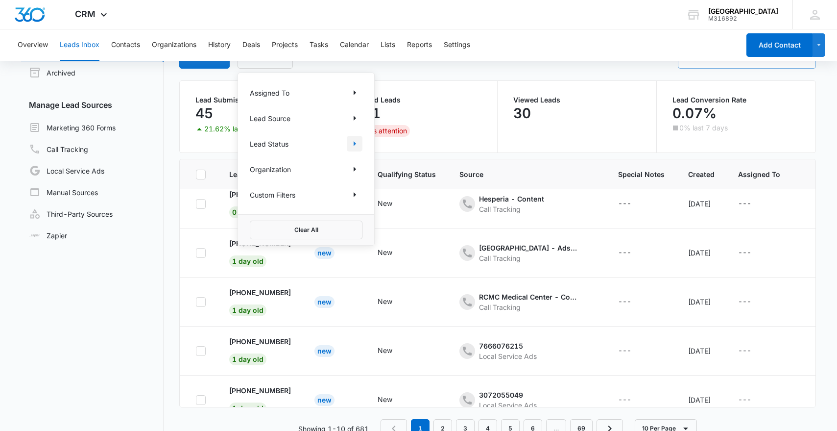
click at [358, 142] on icon "Show Lead Status filters" at bounding box center [355, 144] width 12 height 12
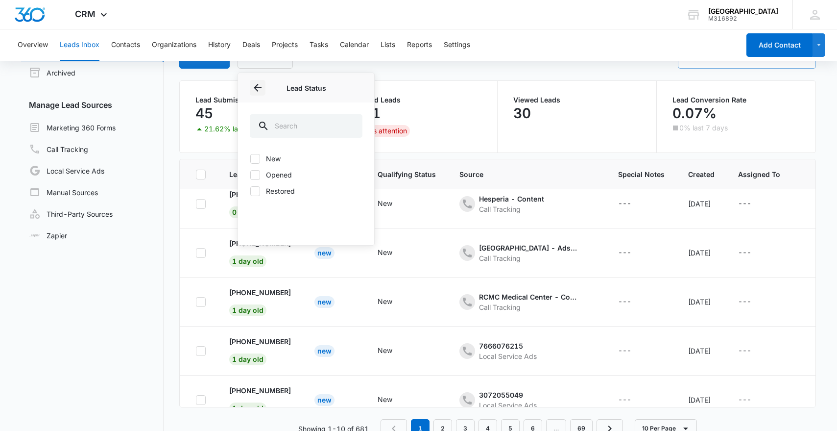
click at [255, 93] on icon "Back" at bounding box center [258, 88] width 12 height 12
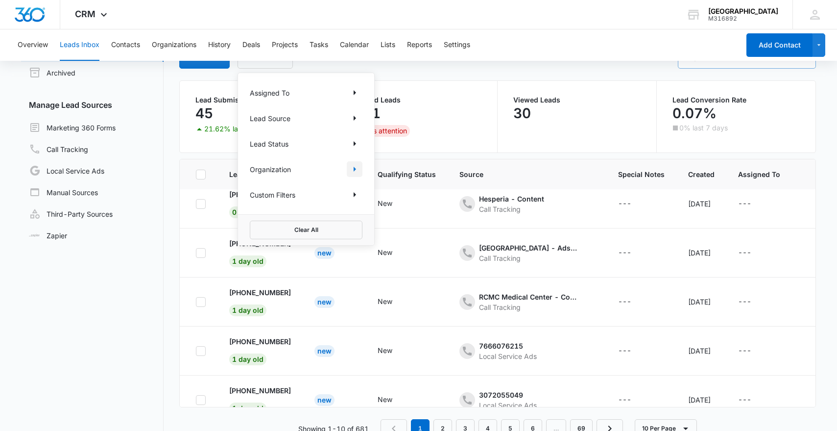
click at [356, 171] on icon "Show Organization filters" at bounding box center [355, 169] width 12 height 12
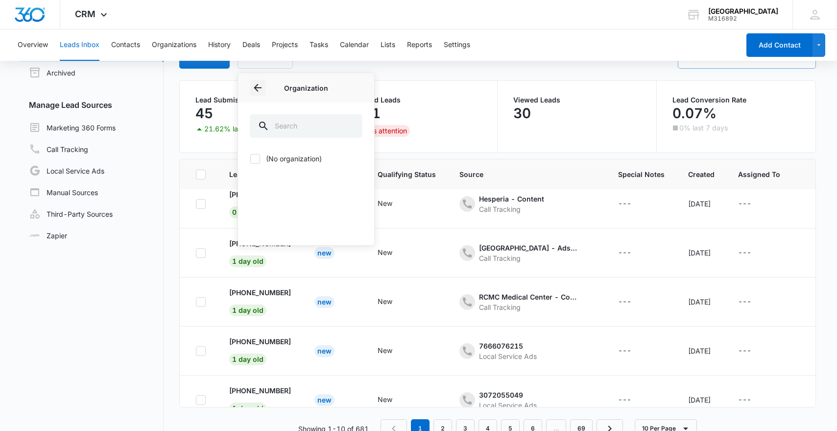
click at [257, 91] on icon "Back" at bounding box center [258, 88] width 12 height 12
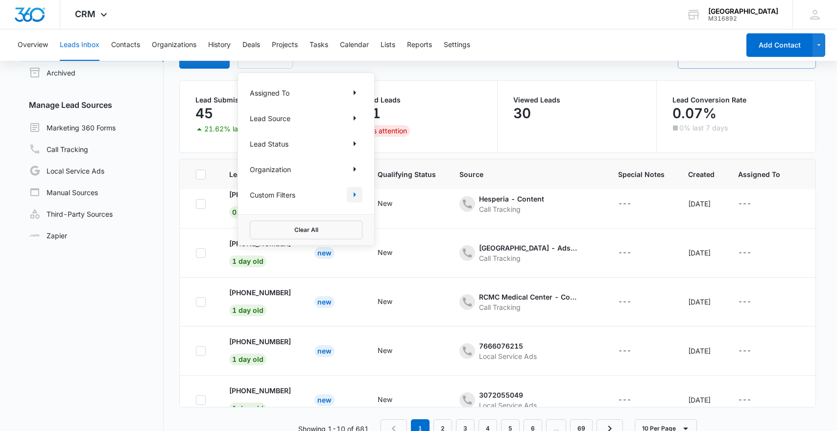
click at [361, 197] on button "Show Custom Filters filters" at bounding box center [355, 195] width 16 height 16
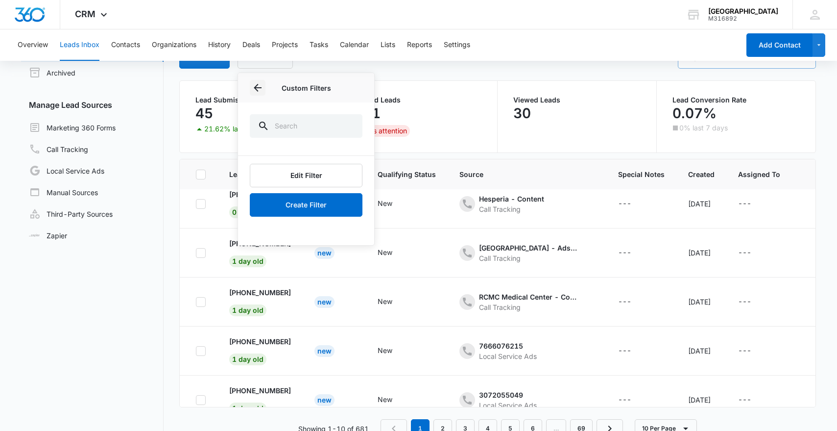
click at [252, 92] on icon "Back" at bounding box center [258, 88] width 12 height 12
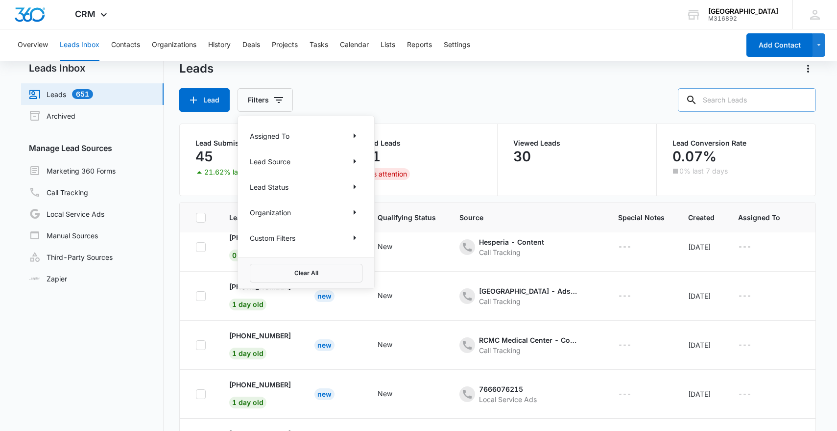
scroll to position [2, 0]
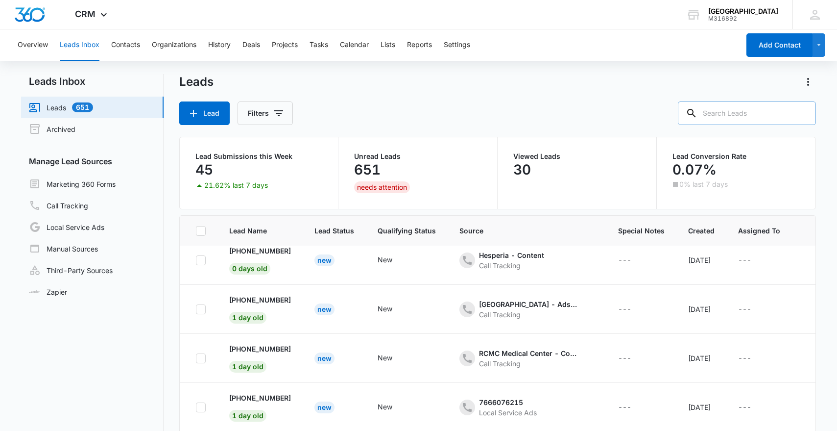
click at [358, 121] on div "Lead Filters" at bounding box center [497, 113] width 637 height 24
click at [110, 185] on link "Marketing 360 Forms" at bounding box center [72, 184] width 87 height 12
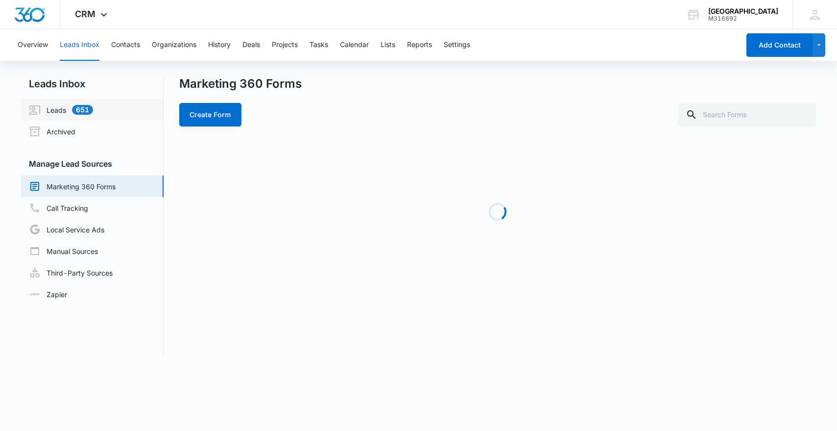
click at [93, 104] on link "Leads 651" at bounding box center [61, 110] width 64 height 12
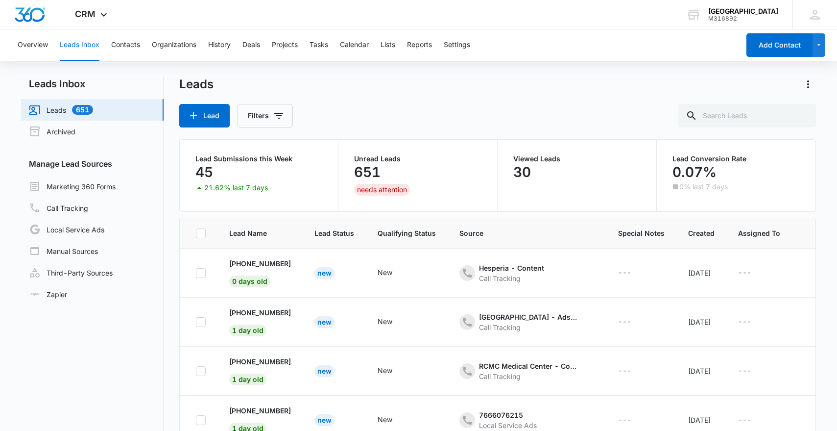
click at [380, 171] on p "651" at bounding box center [367, 172] width 26 height 16
drag, startPoint x: 380, startPoint y: 171, endPoint x: 408, endPoint y: 167, distance: 28.8
click at [405, 167] on div "651" at bounding box center [417, 172] width 127 height 20
drag, startPoint x: 395, startPoint y: 169, endPoint x: 344, endPoint y: 169, distance: 51.0
click at [347, 167] on div "Unread Leads 651 needs attention" at bounding box center [418, 176] width 159 height 72
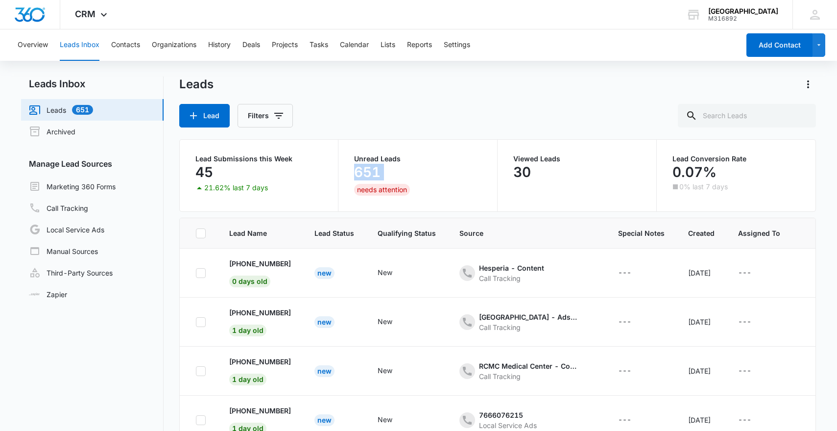
drag, startPoint x: 400, startPoint y: 172, endPoint x: 351, endPoint y: 172, distance: 48.5
click at [352, 172] on div "Unread Leads 651 needs attention" at bounding box center [418, 176] width 159 height 72
click at [97, 181] on link "Marketing 360 Forms" at bounding box center [72, 186] width 87 height 12
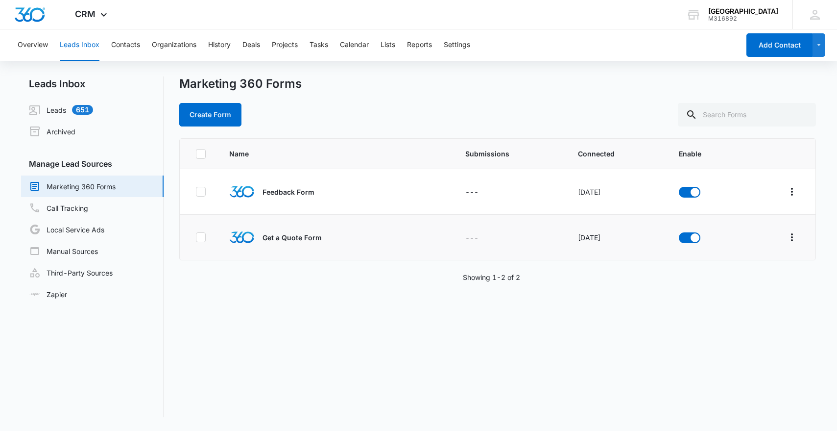
click at [303, 234] on p "Get a Quote Form" at bounding box center [292, 237] width 59 height 10
click at [303, 239] on p "Get a Quote Form" at bounding box center [292, 237] width 59 height 10
drag, startPoint x: 303, startPoint y: 239, endPoint x: 295, endPoint y: 209, distance: 30.9
click at [301, 234] on p "Get a Quote Form" at bounding box center [292, 237] width 59 height 10
click at [295, 210] on td "Feedback Form" at bounding box center [315, 192] width 194 height 46
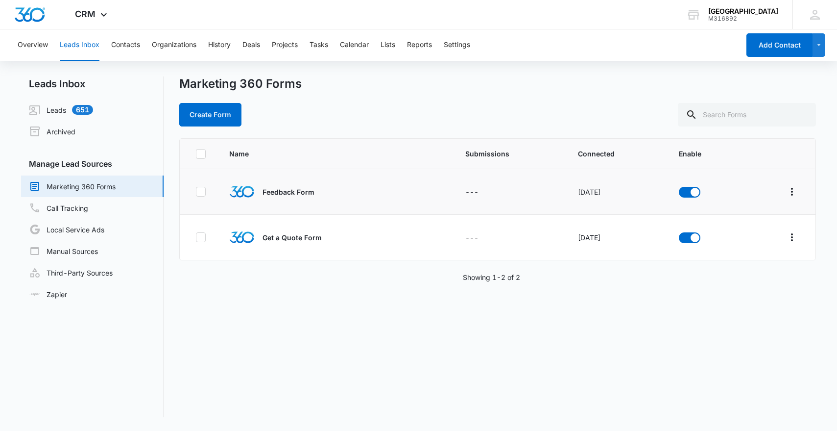
click at [198, 192] on icon at bounding box center [201, 191] width 6 height 4
click at [196, 192] on input "checkbox" at bounding box center [195, 192] width 0 height 0
click at [196, 195] on div at bounding box center [201, 192] width 10 height 10
click at [195, 192] on input "checkbox" at bounding box center [195, 192] width 0 height 0
checkbox input "false"
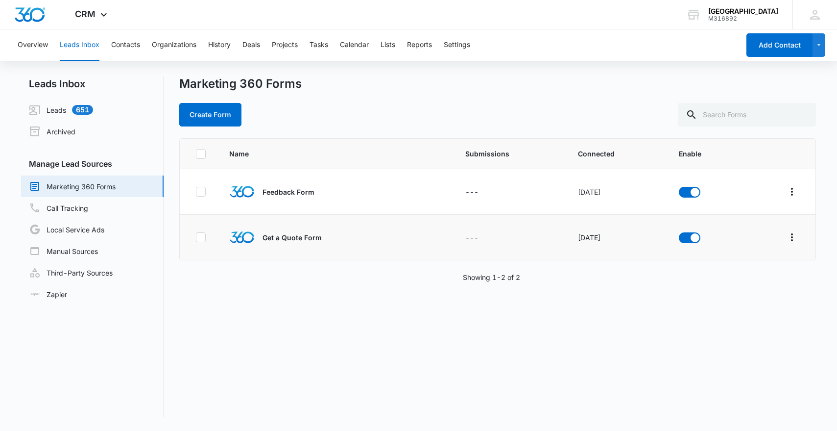
click at [200, 236] on icon at bounding box center [200, 237] width 9 height 9
click at [196, 237] on input "checkbox" at bounding box center [195, 237] width 0 height 0
checkbox input "true"
click at [206, 240] on td at bounding box center [199, 238] width 38 height 46
click at [78, 211] on link "Call Tracking" at bounding box center [58, 208] width 59 height 12
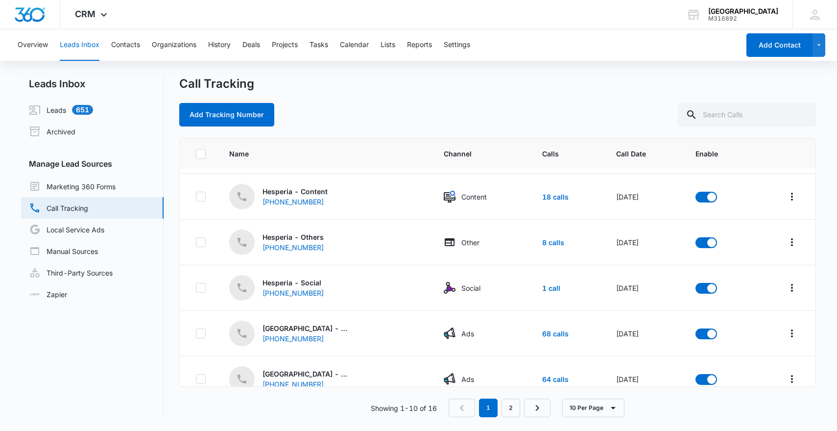
scroll to position [238, 0]
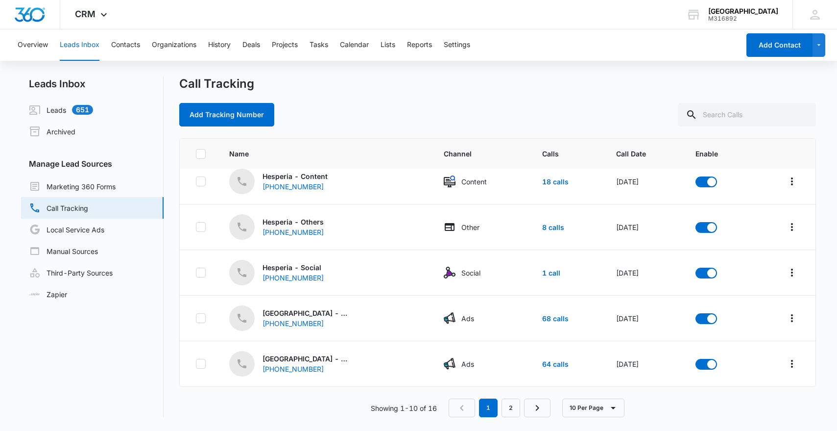
click at [370, 101] on div "Call Tracking Add Tracking Number" at bounding box center [497, 101] width 637 height 50
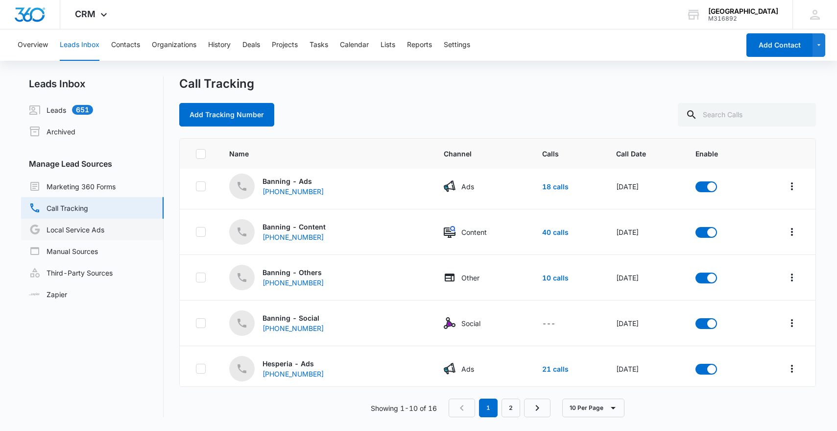
click at [104, 232] on link "Local Service Ads" at bounding box center [66, 229] width 75 height 12
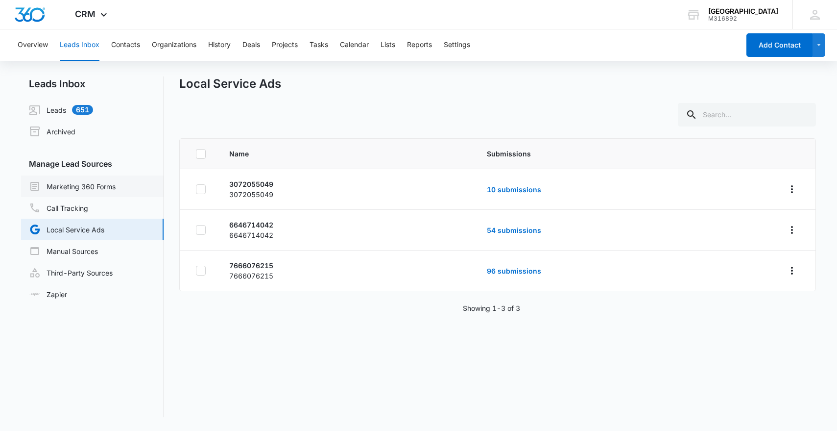
click at [90, 186] on link "Marketing 360 Forms" at bounding box center [72, 186] width 87 height 12
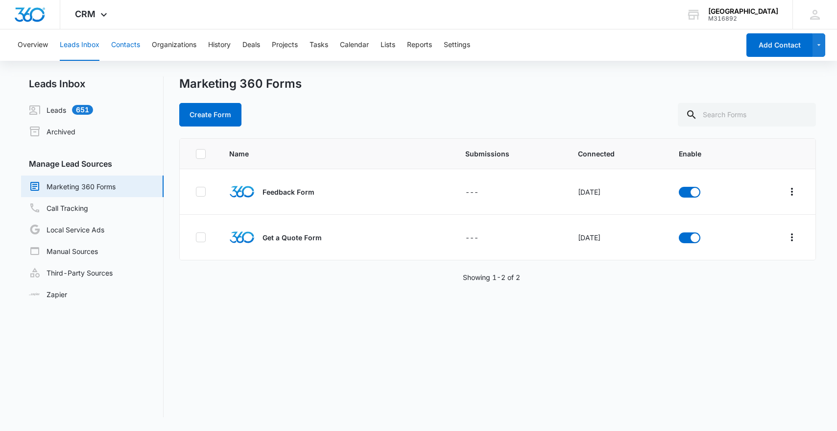
click at [134, 49] on button "Contacts" at bounding box center [125, 44] width 29 height 31
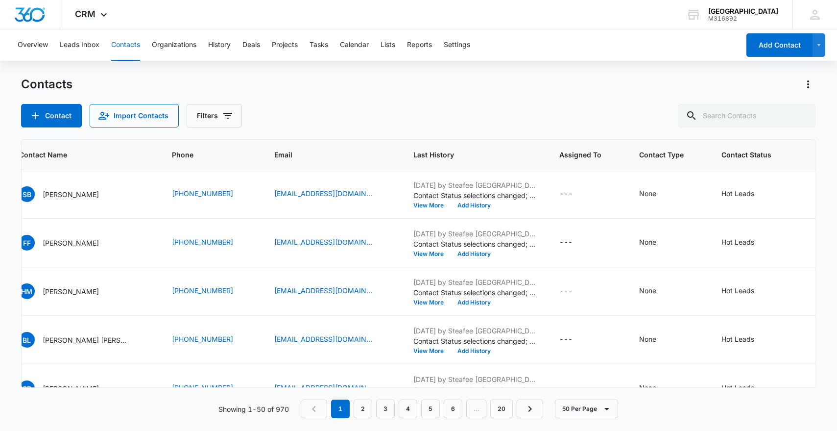
scroll to position [0, 101]
